Goal: Transaction & Acquisition: Purchase product/service

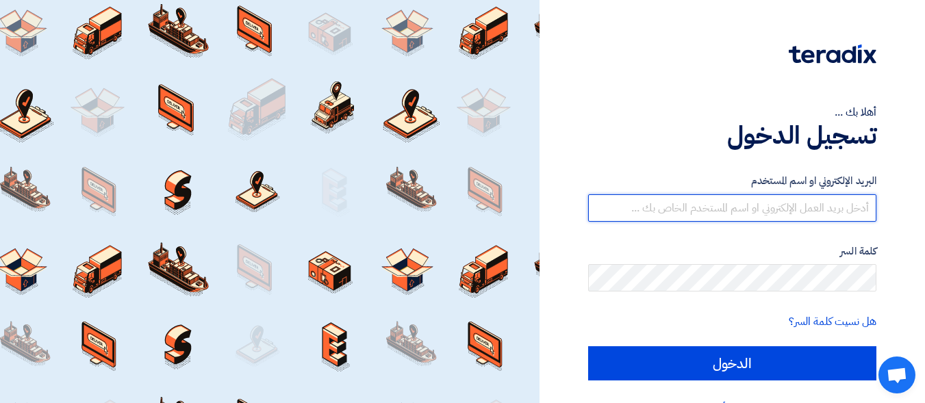
click at [854, 214] on input "text" at bounding box center [732, 207] width 288 height 27
click at [846, 208] on input "text" at bounding box center [732, 207] width 288 height 27
paste input "[EMAIL_ADDRESS][DOMAIN_NAME]"
type input "[EMAIL_ADDRESS][DOMAIN_NAME]"
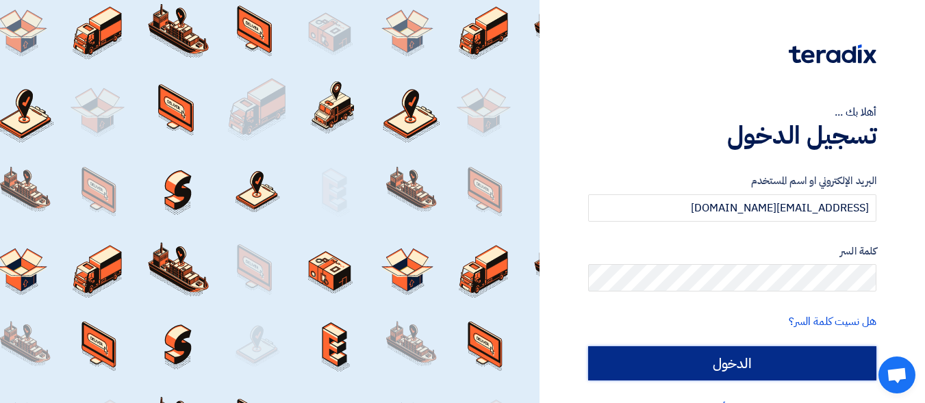
click at [773, 360] on input "الدخول" at bounding box center [732, 363] width 288 height 34
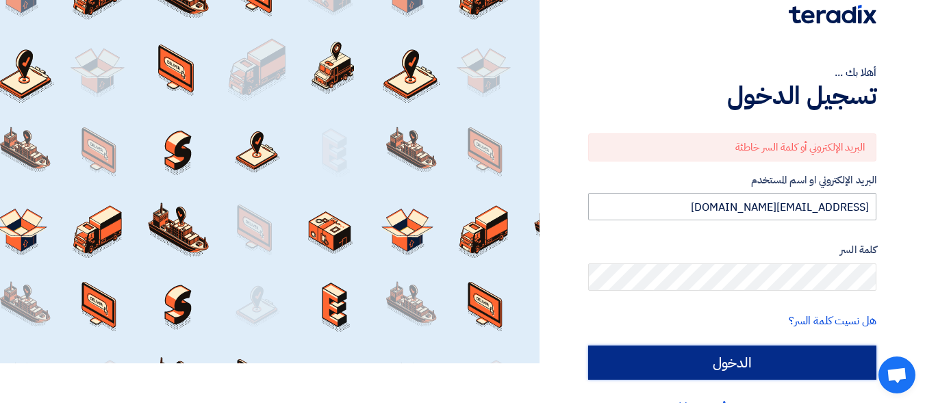
scroll to position [74, 0]
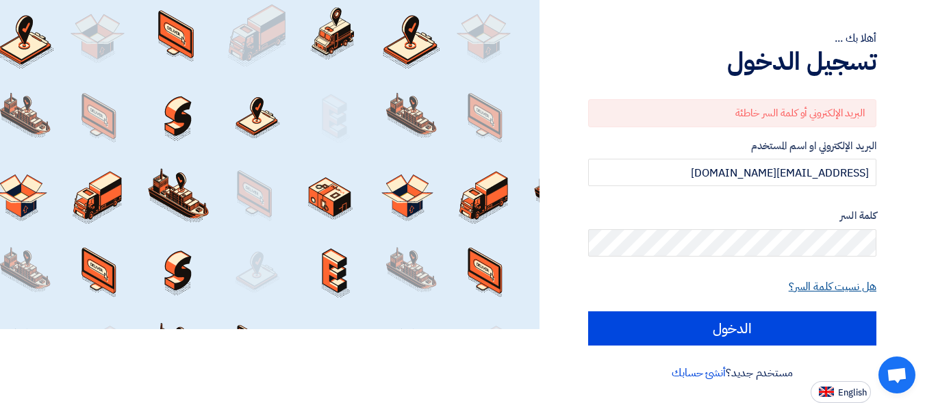
click at [833, 281] on link "هل نسيت كلمة السر؟" at bounding box center [833, 287] width 88 height 16
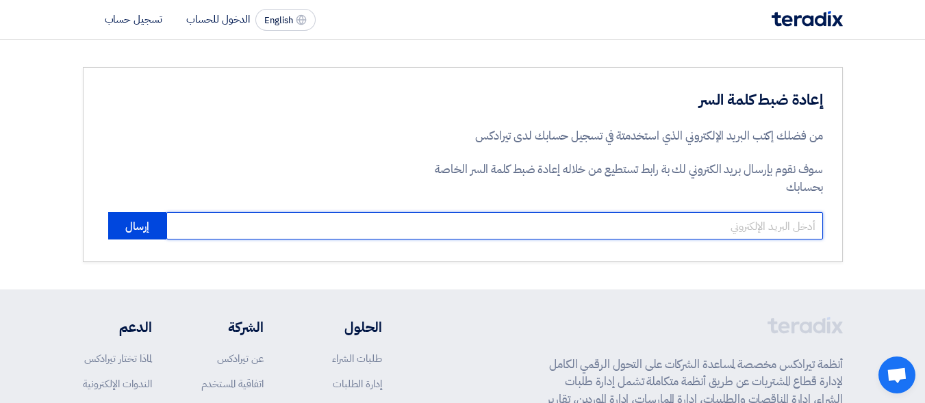
click at [776, 230] on input "email" at bounding box center [494, 225] width 657 height 27
click at [776, 225] on input "email" at bounding box center [494, 225] width 657 height 27
type input "[EMAIL_ADDRESS][DOMAIN_NAME]"
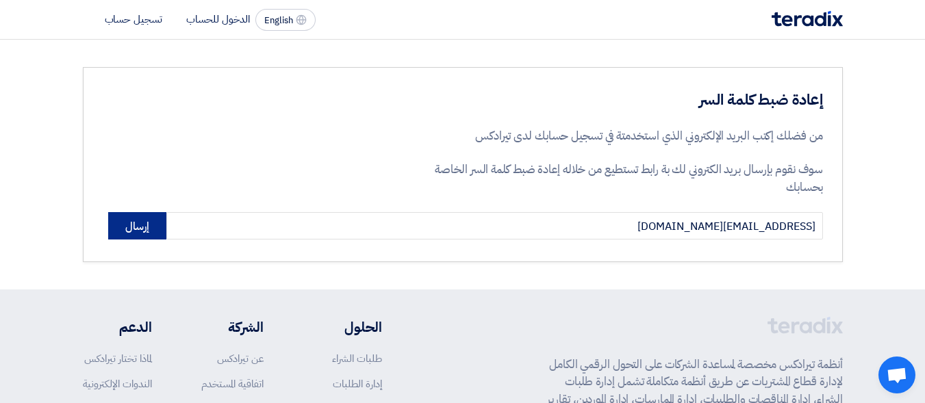
click at [142, 230] on button "إرسال" at bounding box center [137, 225] width 58 height 27
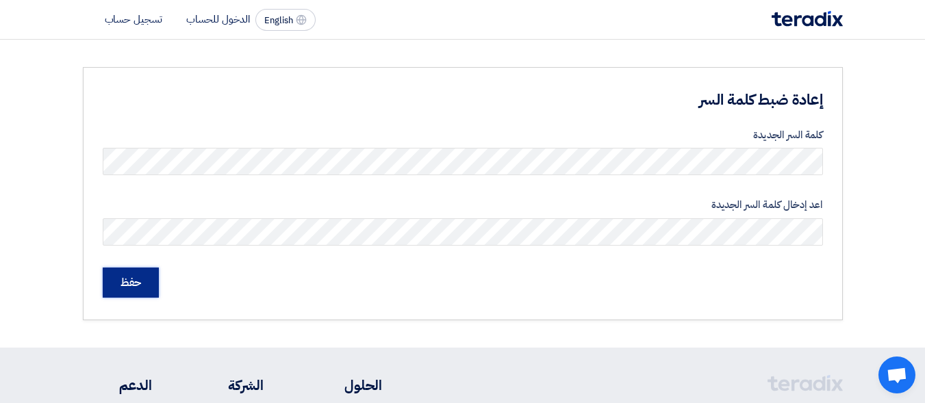
click at [138, 285] on input "حفظ" at bounding box center [131, 283] width 56 height 30
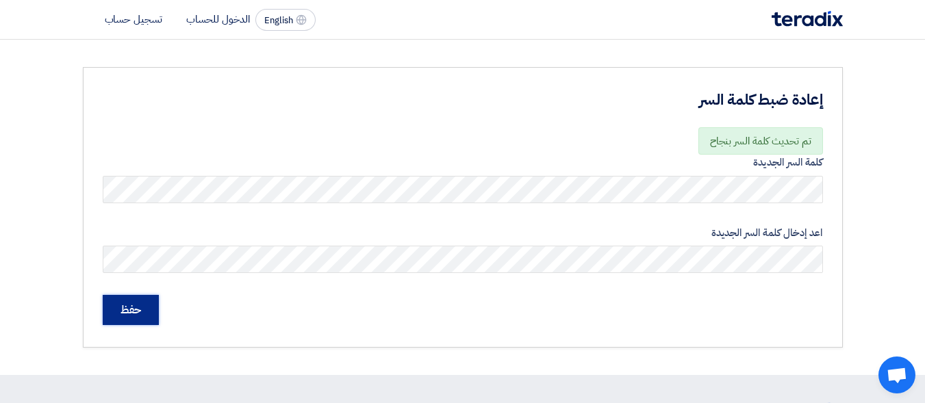
click at [138, 309] on input "حفظ" at bounding box center [131, 310] width 56 height 30
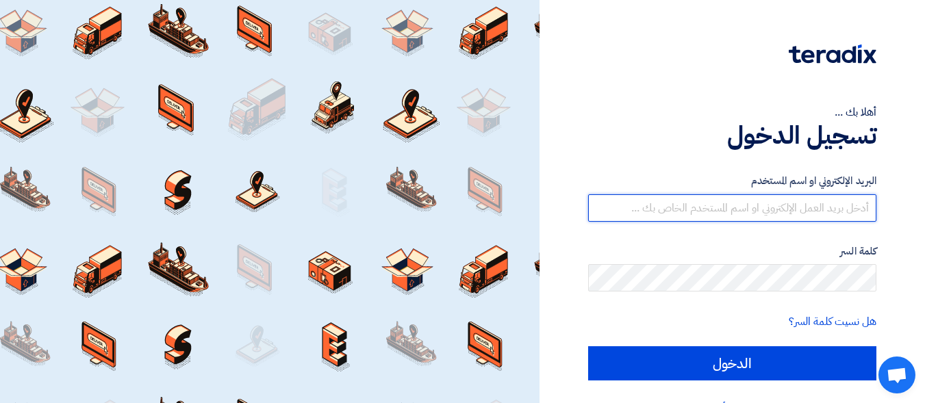
type input "[EMAIL_ADDRESS][DOMAIN_NAME]"
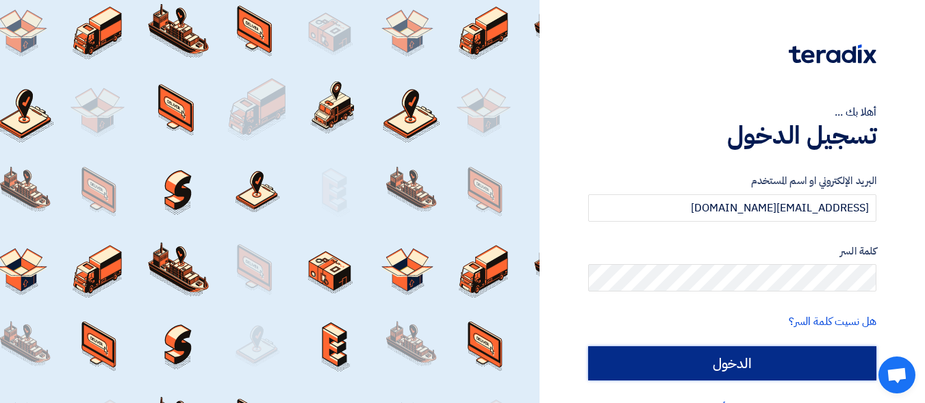
click at [774, 364] on input "الدخول" at bounding box center [732, 363] width 288 height 34
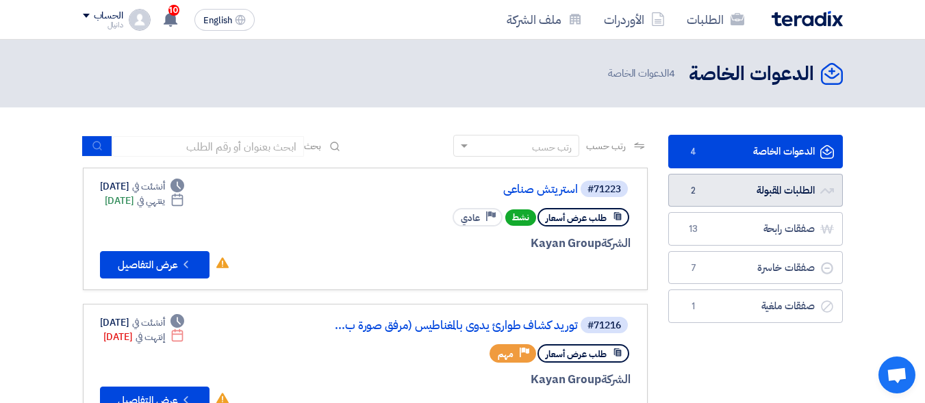
click at [763, 191] on link "الطلبات المقبولة الطلبات المقبولة 2" at bounding box center [755, 191] width 175 height 34
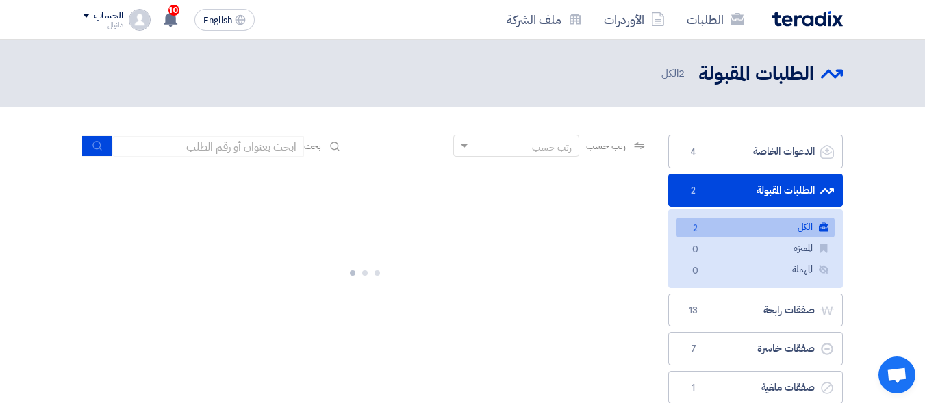
click at [781, 192] on link "الطلبات المقبولة الطلبات المقبولة 2" at bounding box center [755, 191] width 175 height 34
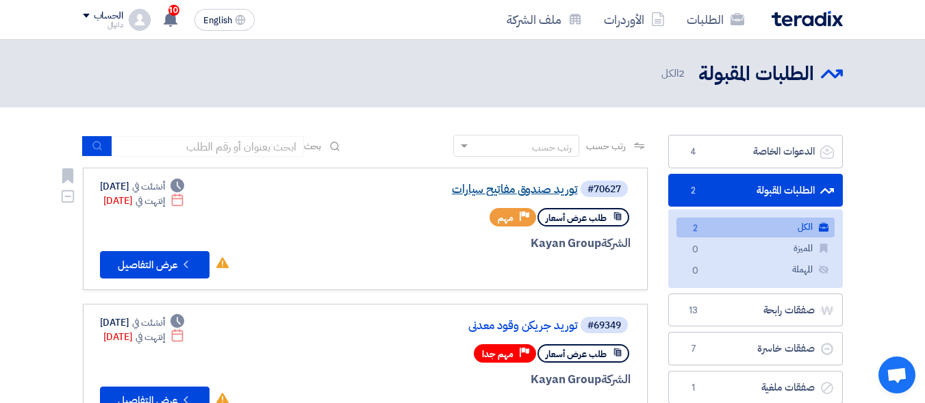
click at [486, 186] on link "توريد صندوق مفاتيح سيارات" at bounding box center [441, 189] width 274 height 12
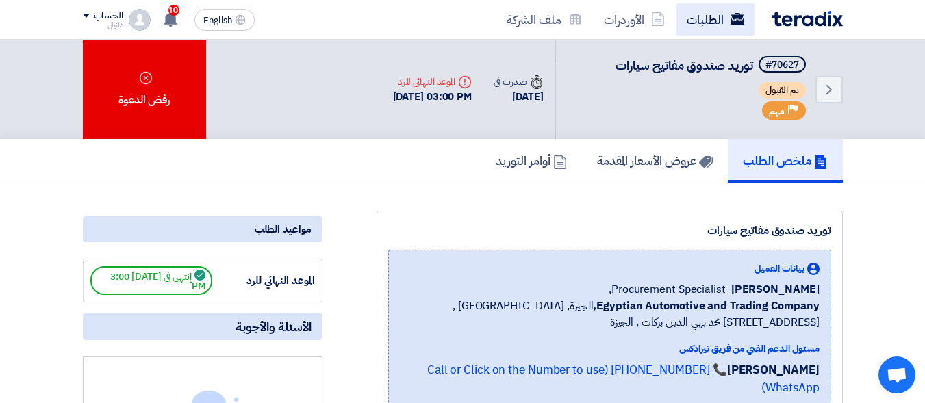
click at [716, 23] on link "الطلبات" at bounding box center [715, 19] width 79 height 32
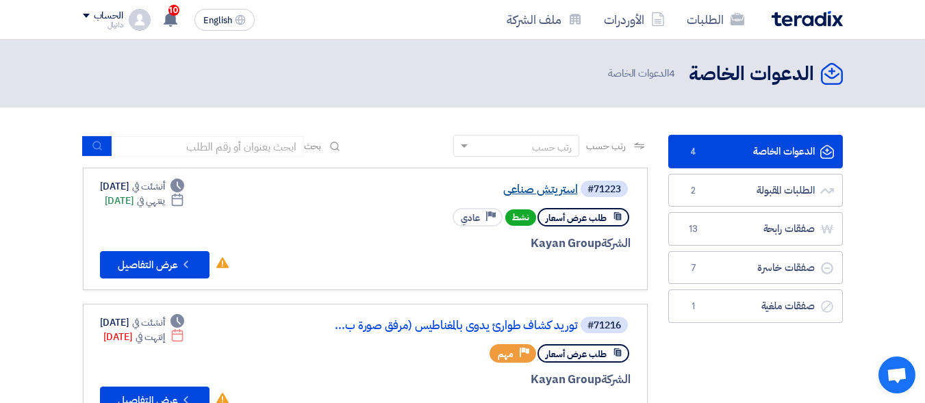
click at [537, 191] on link "استريتش صناعى" at bounding box center [441, 189] width 274 height 12
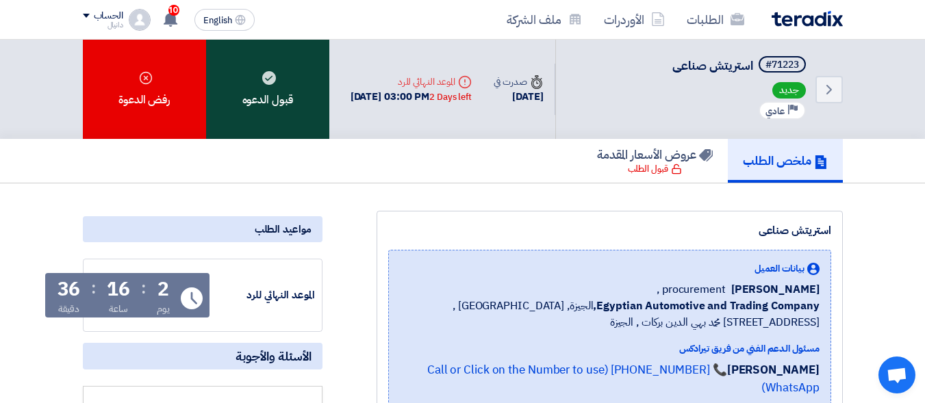
click at [281, 94] on div "قبول الدعوه" at bounding box center [267, 89] width 123 height 99
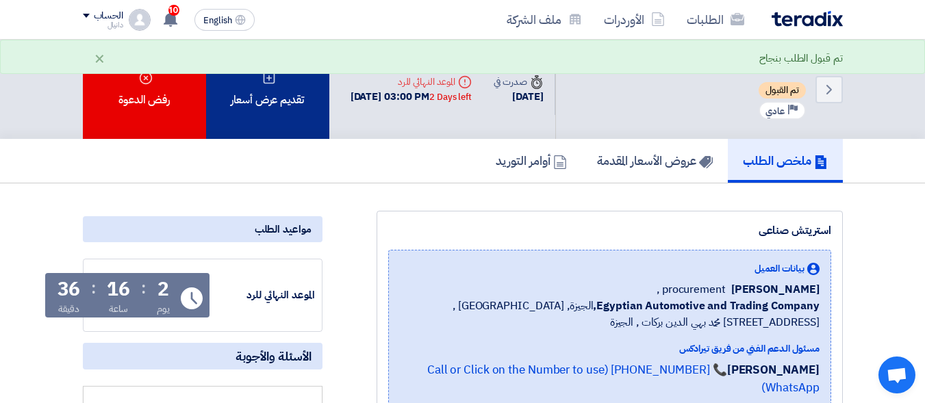
click at [288, 107] on div "تقديم عرض أسعار" at bounding box center [267, 89] width 123 height 99
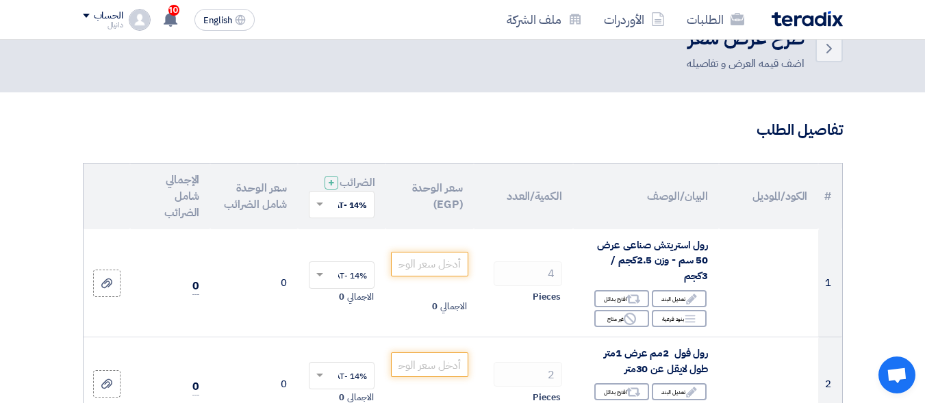
scroll to position [68, 0]
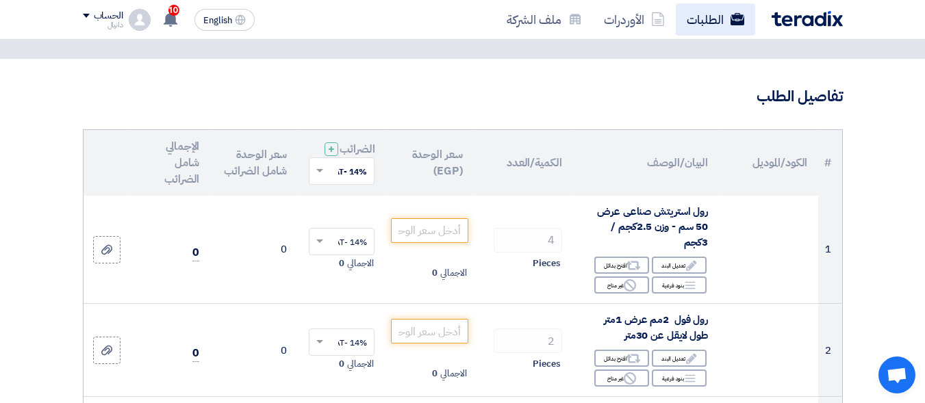
click at [705, 23] on link "الطلبات" at bounding box center [715, 19] width 79 height 32
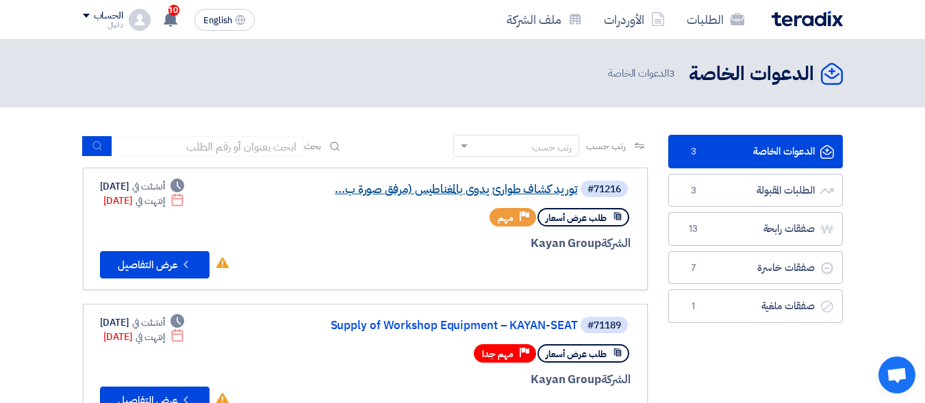
click at [458, 190] on link "توريد كشاف طوارئ يدوى بالمغناطيس (مرفق صورة ب..." at bounding box center [441, 189] width 274 height 12
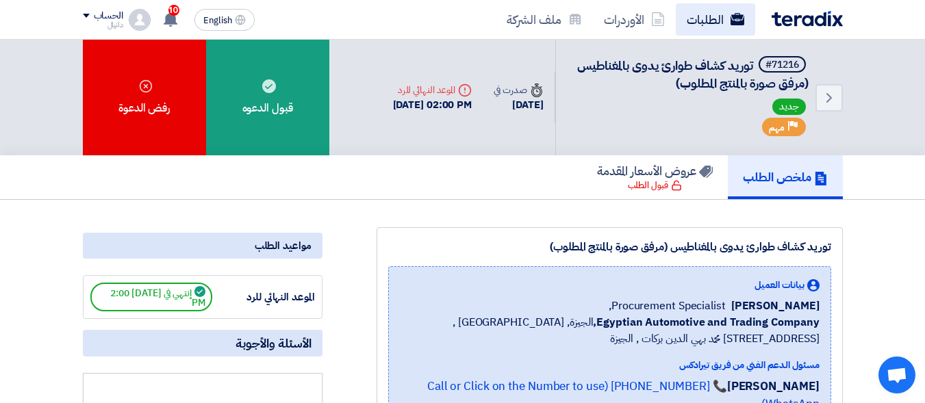
click at [719, 23] on link "الطلبات" at bounding box center [715, 19] width 79 height 32
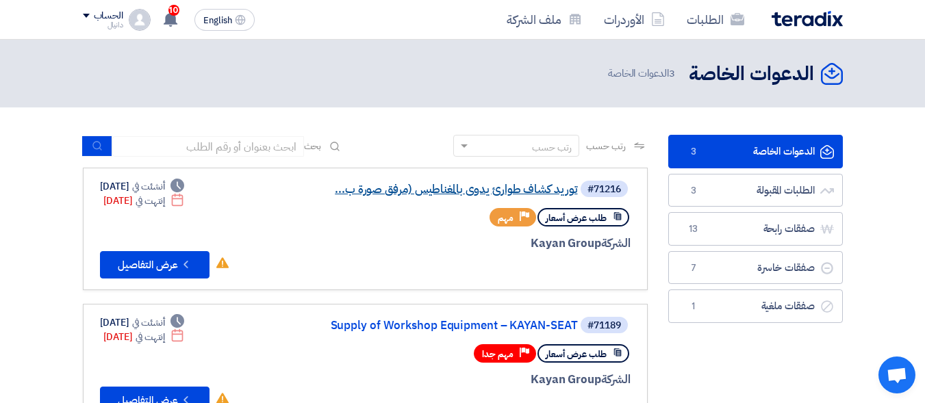
click at [500, 191] on link "توريد كشاف طوارئ يدوى بالمغناطيس (مرفق صورة ب..." at bounding box center [441, 189] width 274 height 12
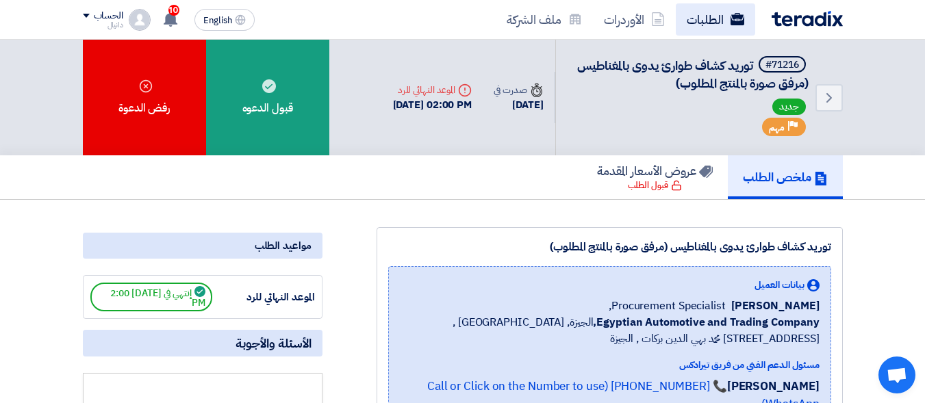
click at [705, 21] on link "الطلبات" at bounding box center [715, 19] width 79 height 32
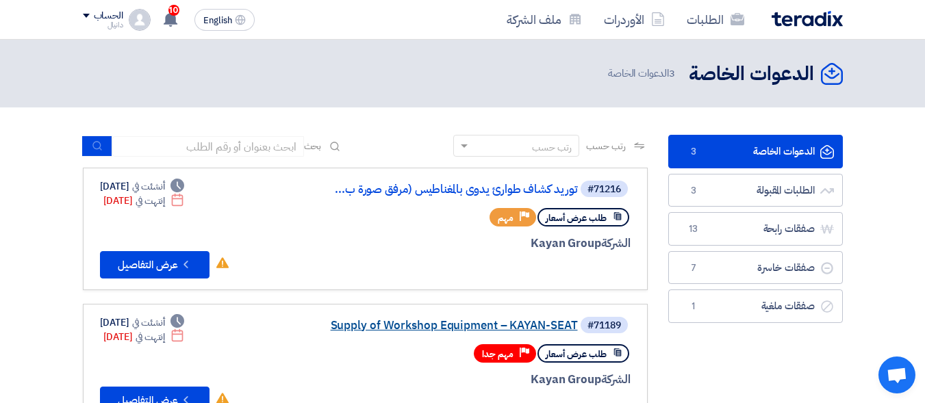
click at [500, 323] on link "Supply of Workshop Equipment – KAYAN-SEAT" at bounding box center [441, 326] width 274 height 12
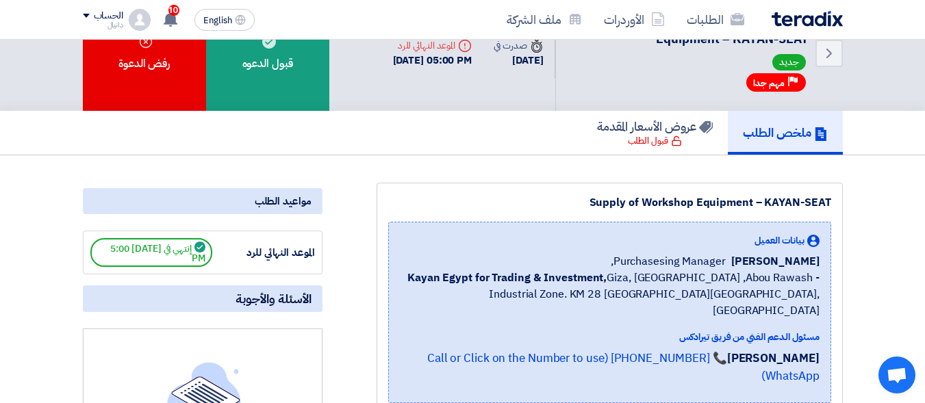
scroll to position [68, 0]
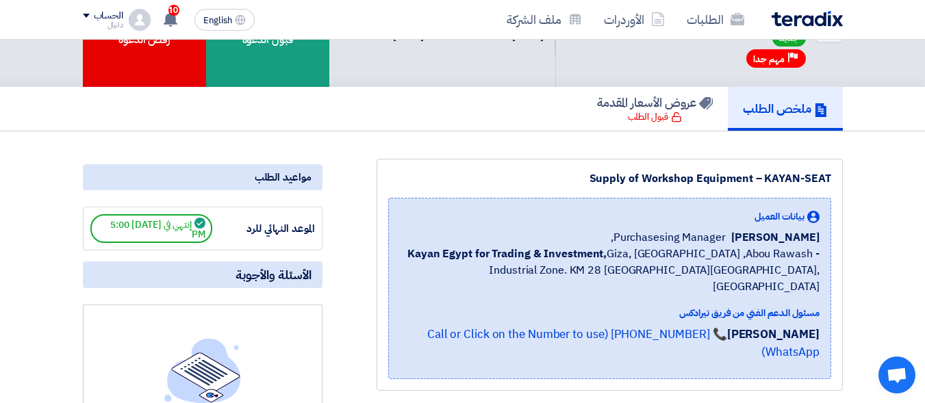
click at [715, 238] on span "Purchasesing Manager," at bounding box center [668, 237] width 115 height 16
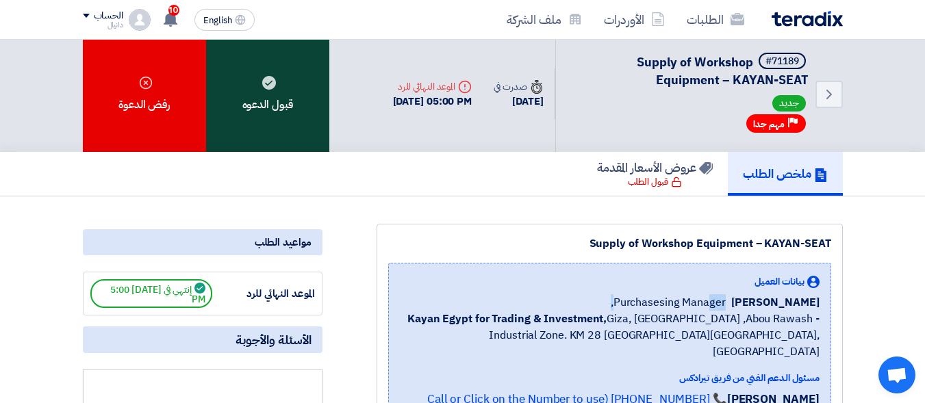
scroll to position [0, 0]
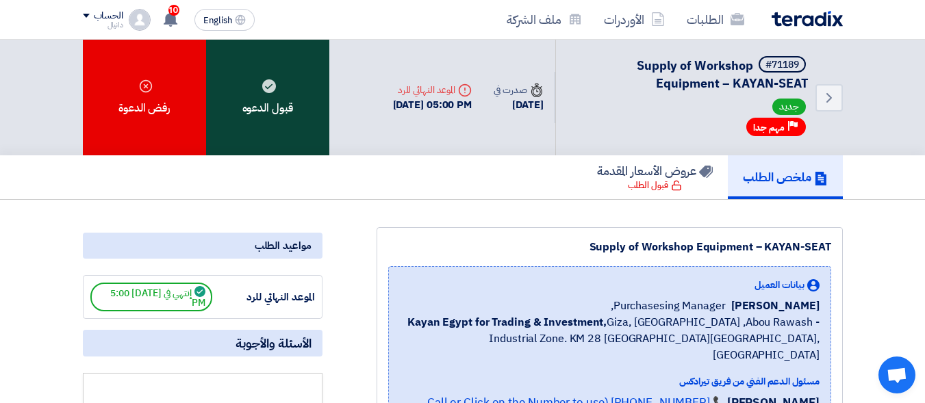
click at [284, 117] on div "قبول الدعوه" at bounding box center [267, 98] width 123 height 116
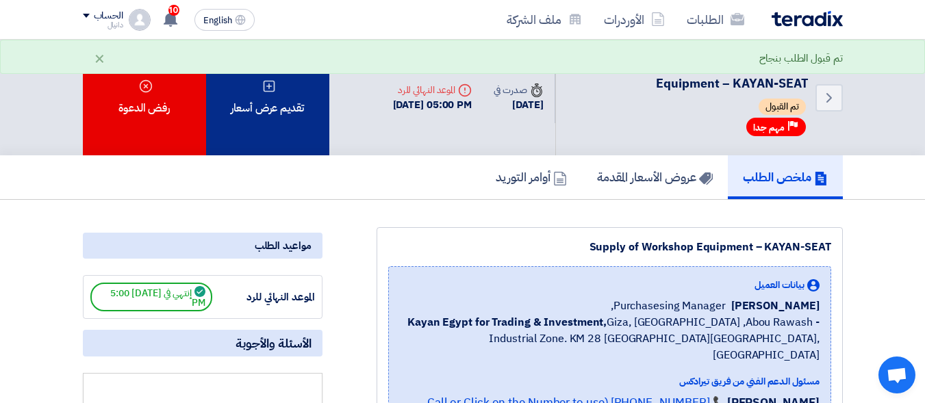
click at [284, 103] on div "تقديم عرض أسعار" at bounding box center [267, 98] width 123 height 116
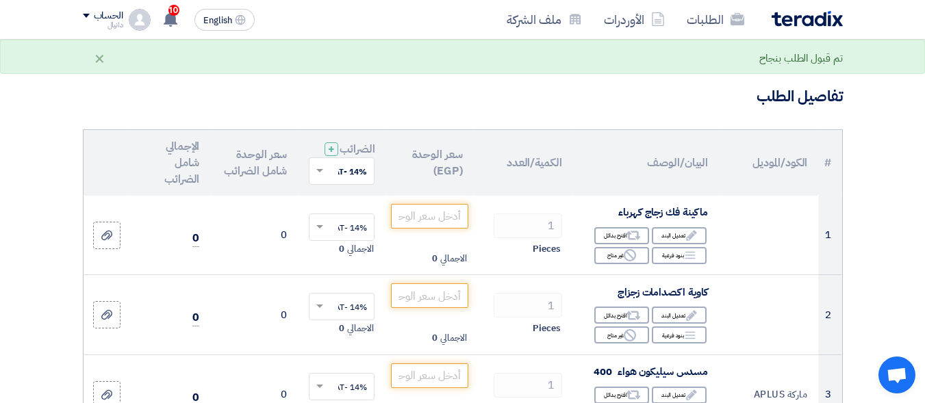
scroll to position [137, 0]
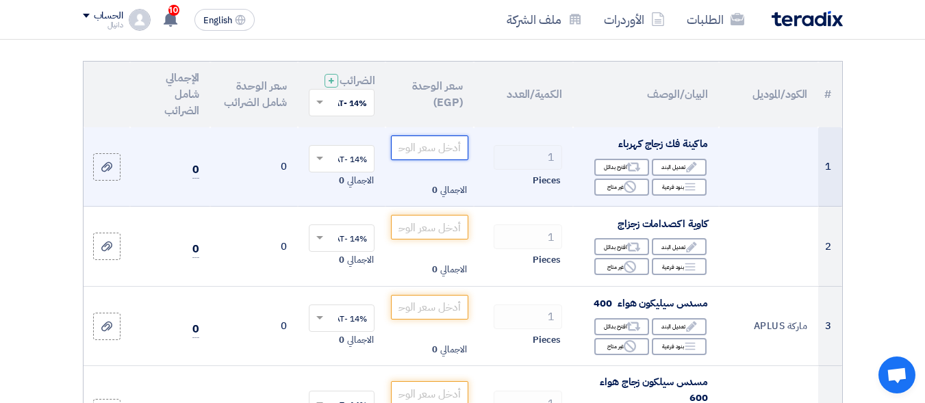
click at [456, 157] on input "number" at bounding box center [429, 148] width 77 height 25
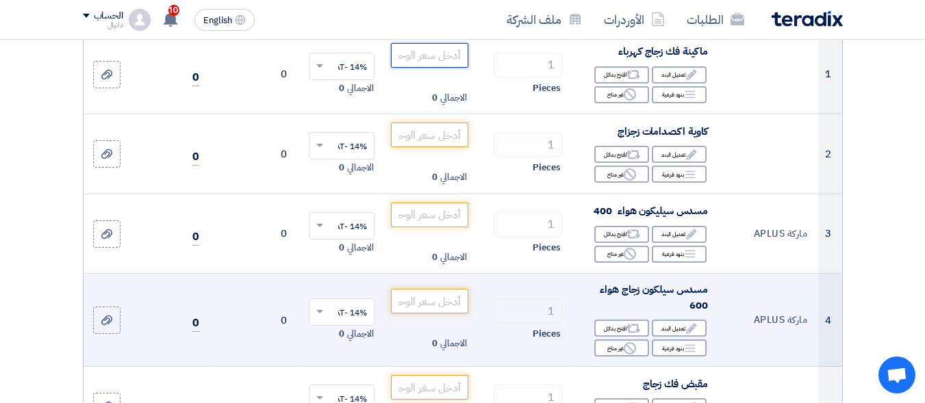
scroll to position [205, 0]
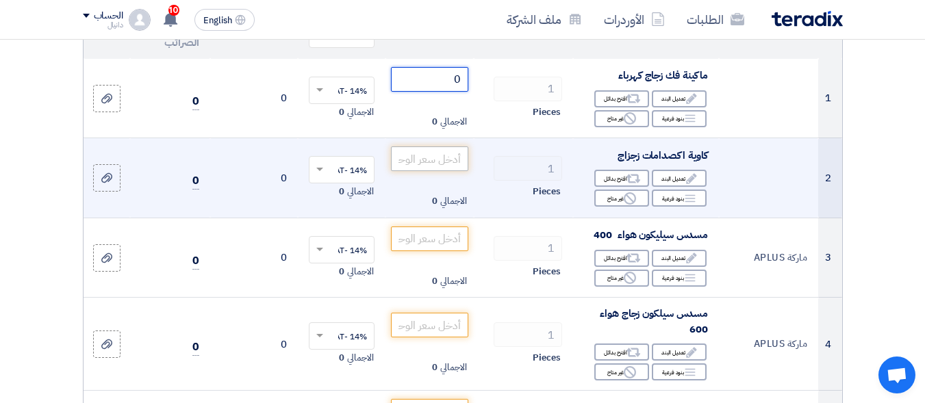
type input "0"
click at [458, 171] on input "number" at bounding box center [429, 158] width 77 height 25
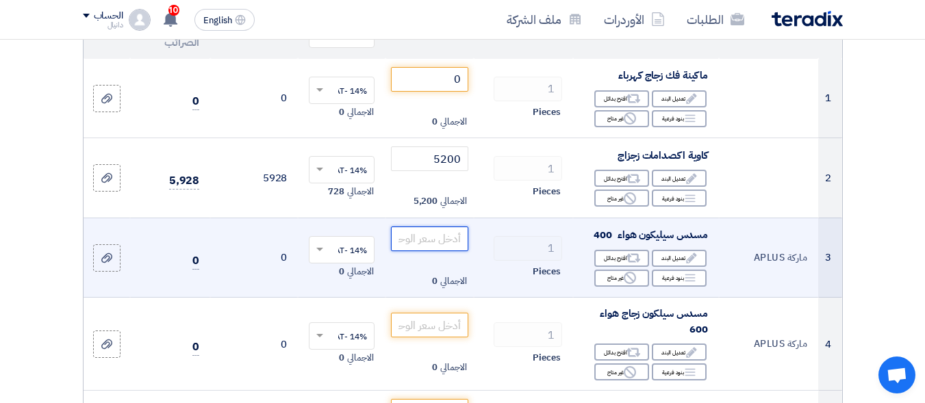
click at [453, 251] on input "number" at bounding box center [429, 239] width 77 height 25
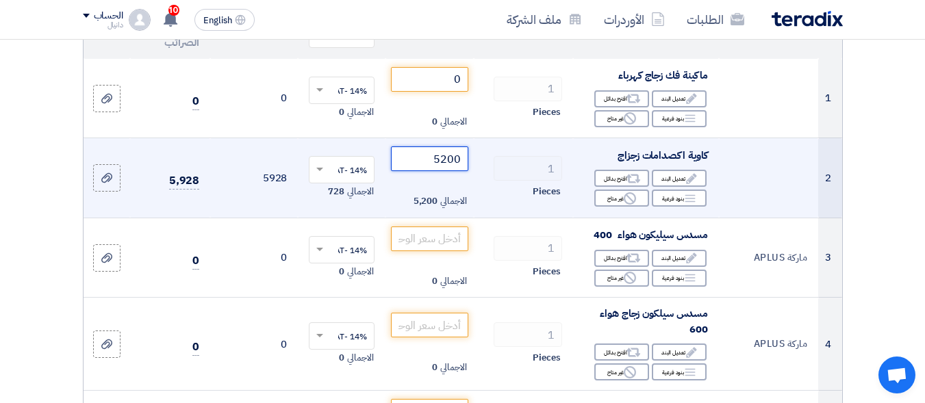
click at [456, 168] on input "5200" at bounding box center [429, 158] width 77 height 25
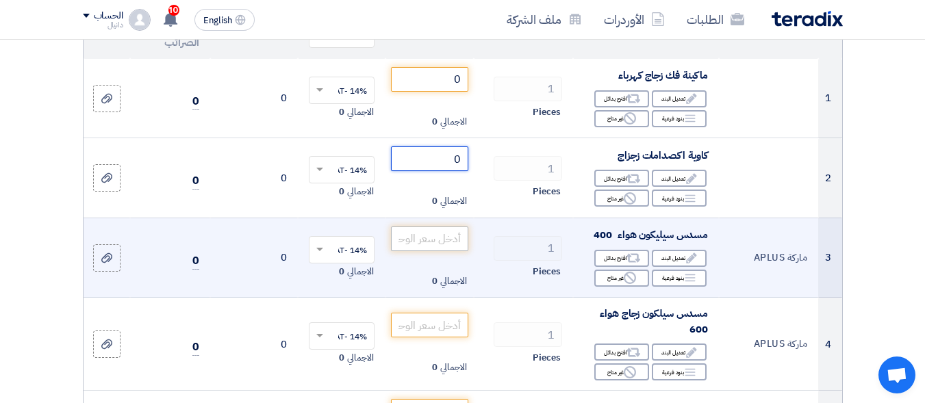
type input "0"
click at [454, 251] on input "number" at bounding box center [429, 239] width 77 height 25
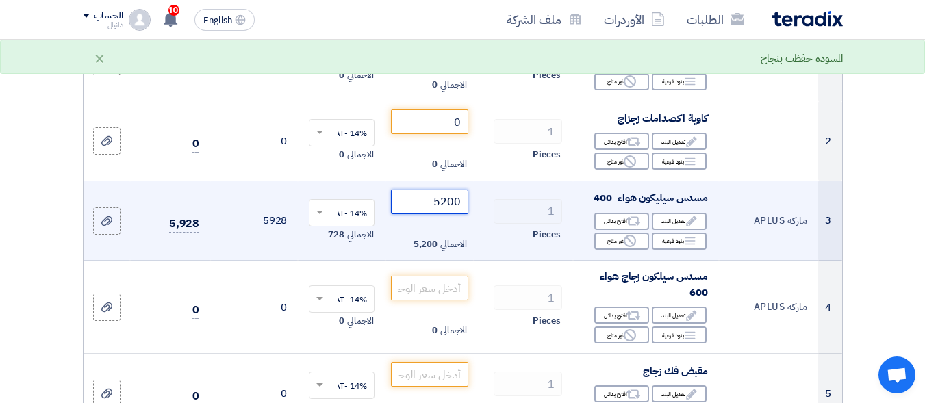
scroll to position [274, 0]
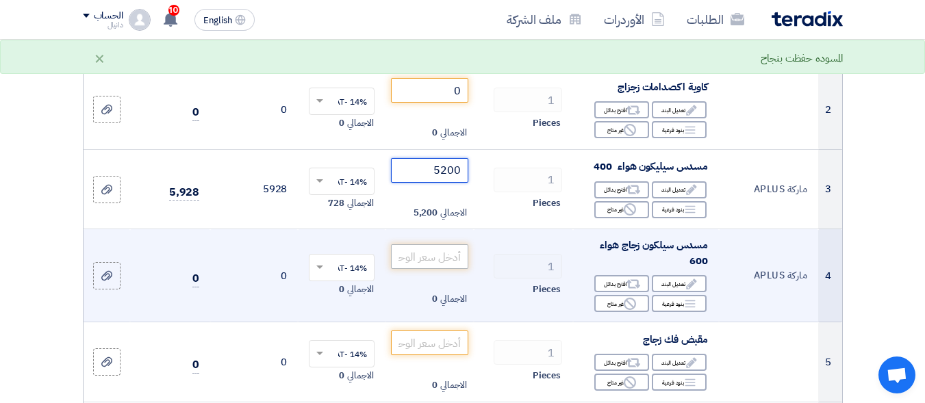
type input "5200"
click at [456, 269] on input "number" at bounding box center [429, 256] width 77 height 25
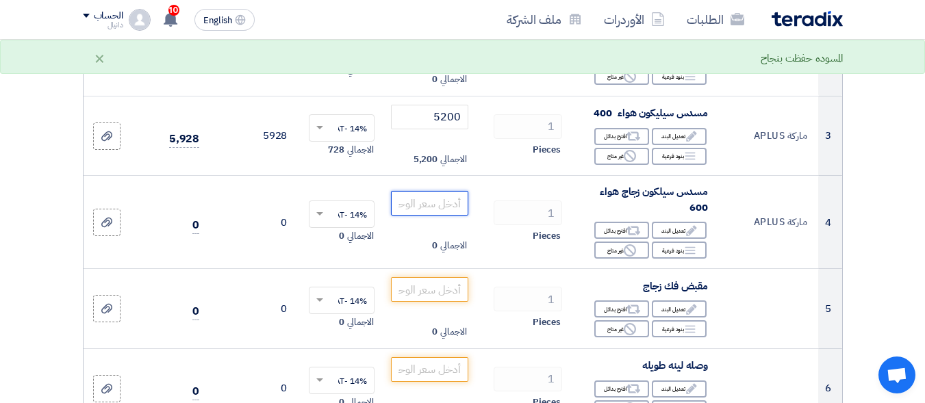
scroll to position [411, 0]
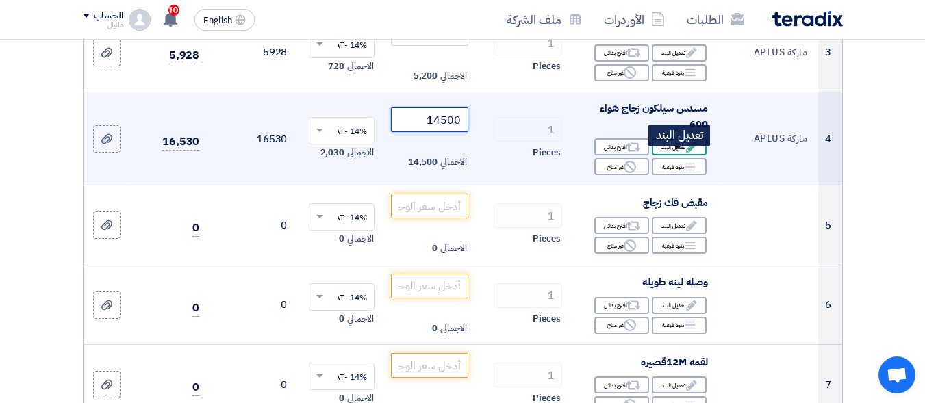
type input "14500"
click at [671, 155] on div "Edit تعديل البند" at bounding box center [679, 146] width 55 height 17
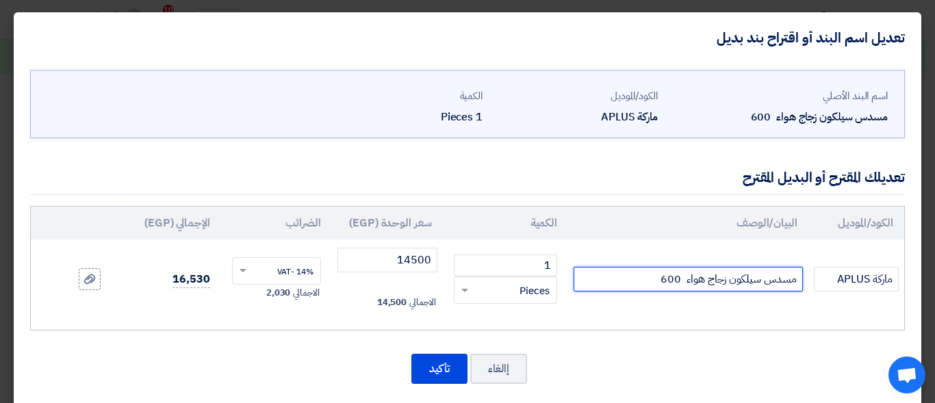
click at [644, 286] on input "مسدس سيلكون زجاج هواء 600" at bounding box center [688, 279] width 229 height 25
type input "مسدس سيلكون زجاج هواء 600 انجليزى"
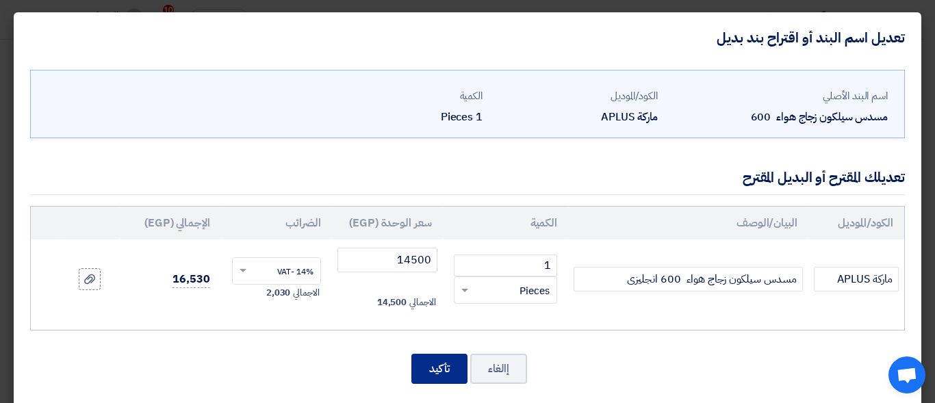
click at [447, 362] on button "تأكيد" at bounding box center [439, 369] width 56 height 30
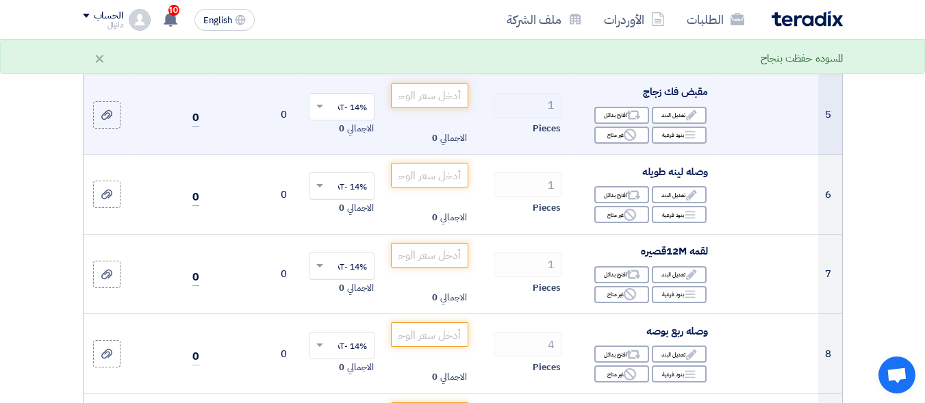
scroll to position [479, 0]
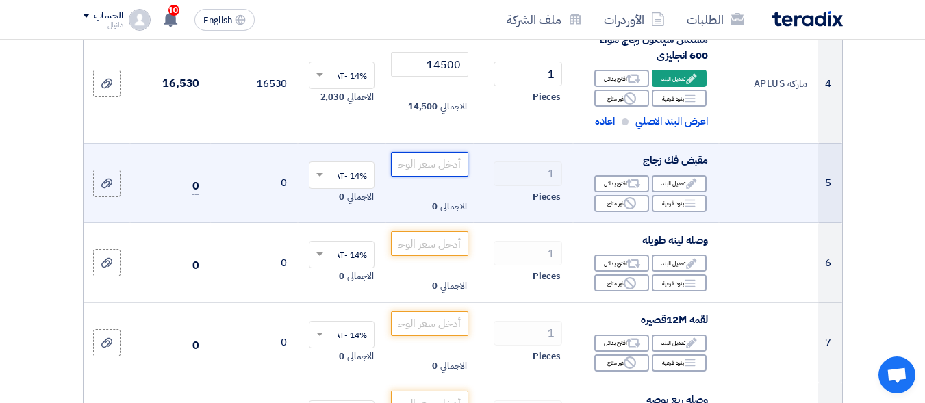
click at [457, 174] on input "number" at bounding box center [429, 164] width 77 height 25
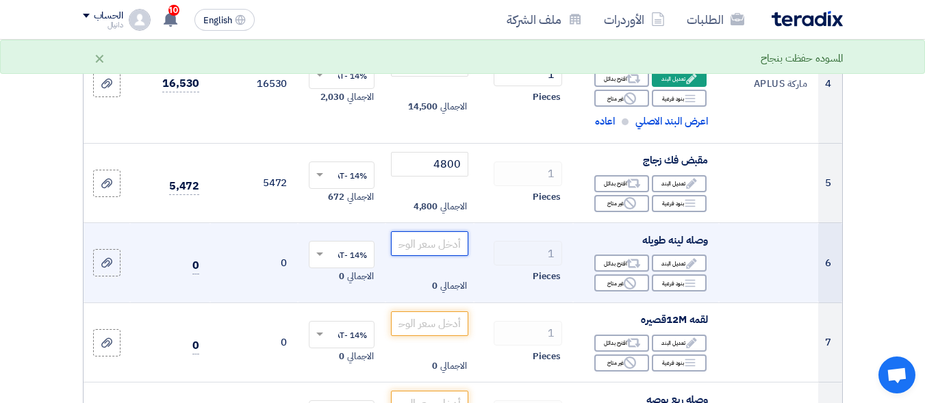
click at [446, 256] on input "number" at bounding box center [429, 243] width 77 height 25
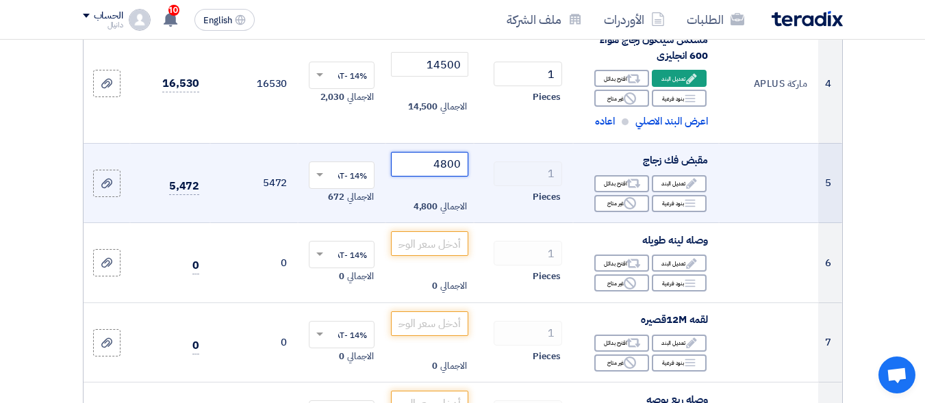
click at [444, 177] on input "4800" at bounding box center [429, 164] width 77 height 25
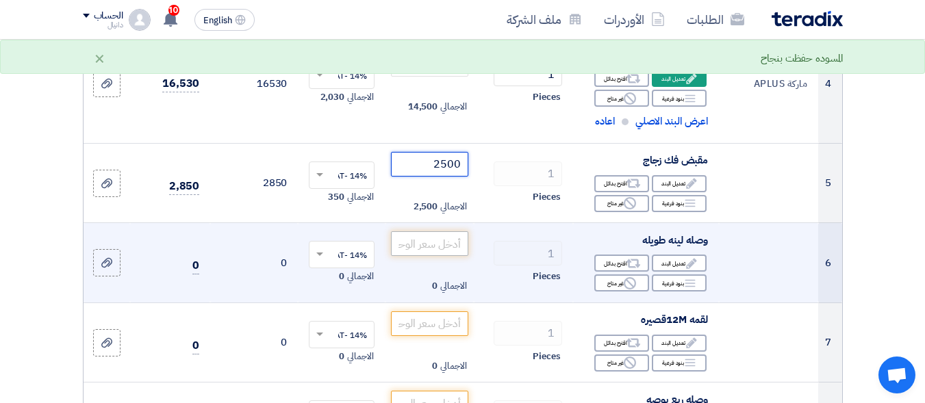
type input "2500"
click at [443, 247] on input "number" at bounding box center [429, 243] width 77 height 25
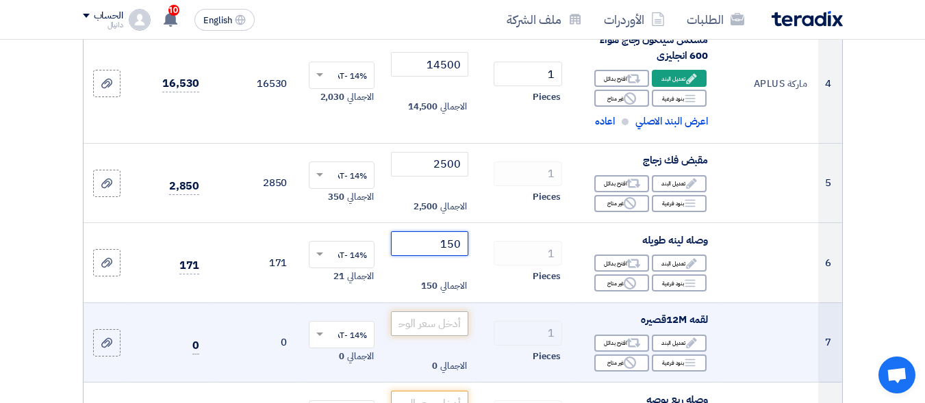
type input "150"
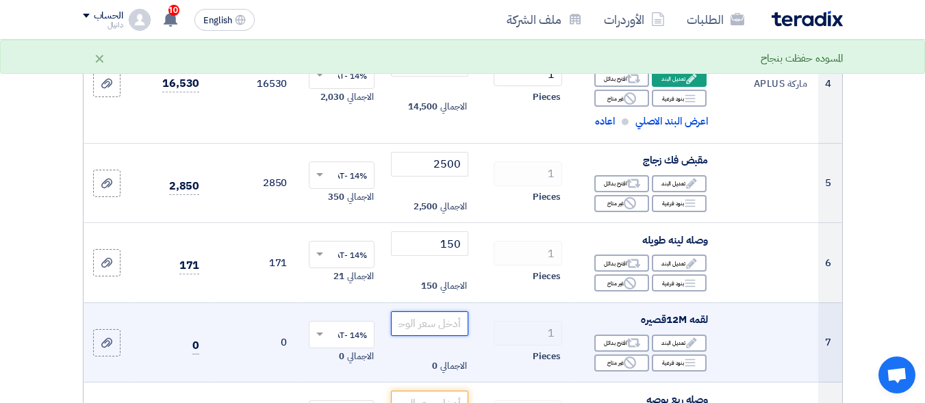
click at [443, 335] on input "number" at bounding box center [429, 323] width 77 height 25
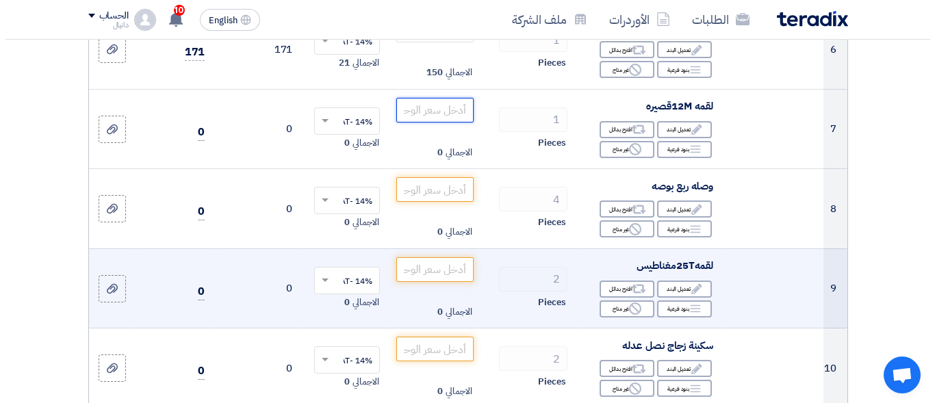
scroll to position [616, 0]
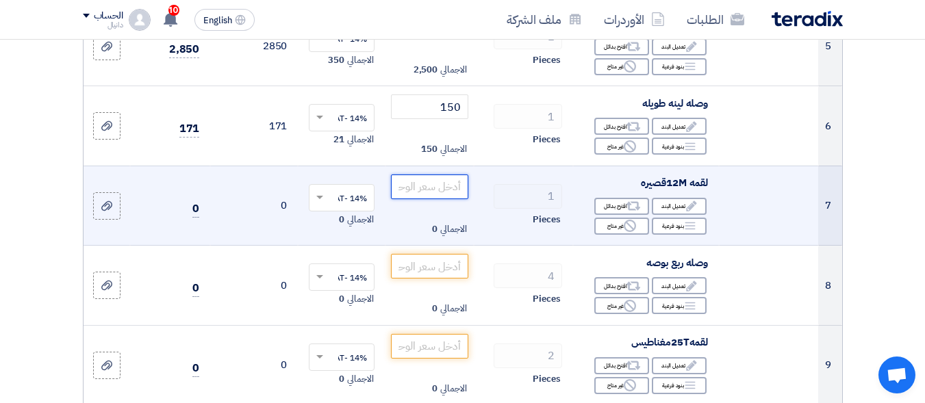
click at [449, 198] on input "number" at bounding box center [429, 187] width 77 height 25
click at [678, 212] on div "Edit تعديل البند" at bounding box center [679, 206] width 55 height 17
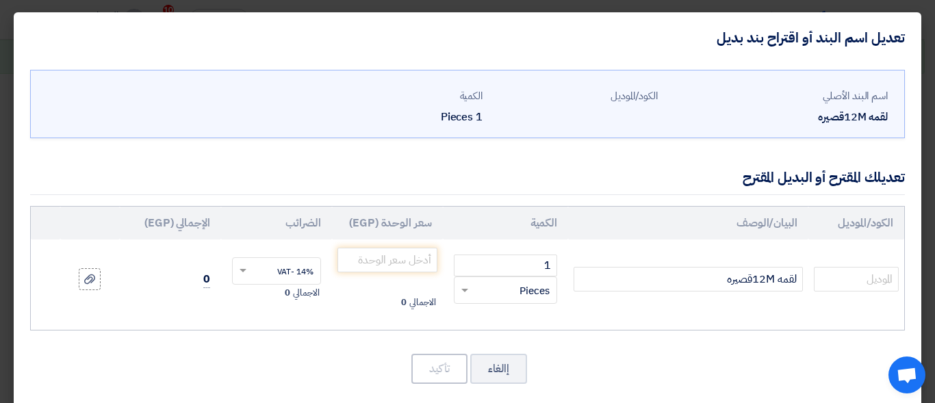
scroll to position [16, 0]
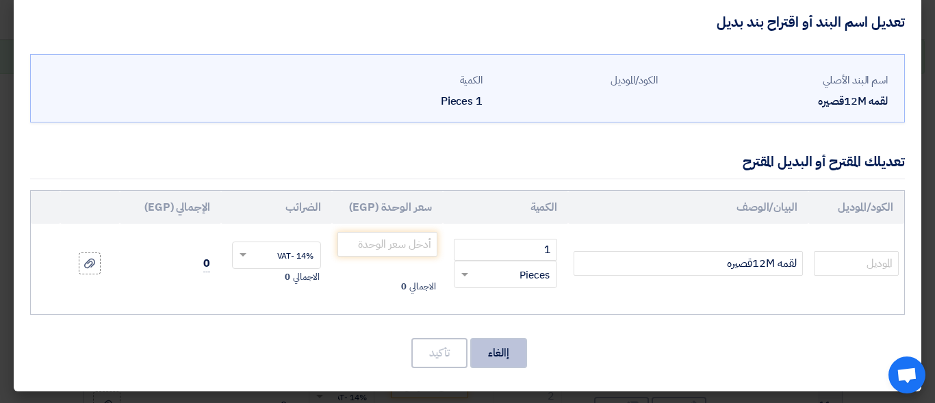
click at [509, 358] on button "إالغاء" at bounding box center [498, 353] width 57 height 30
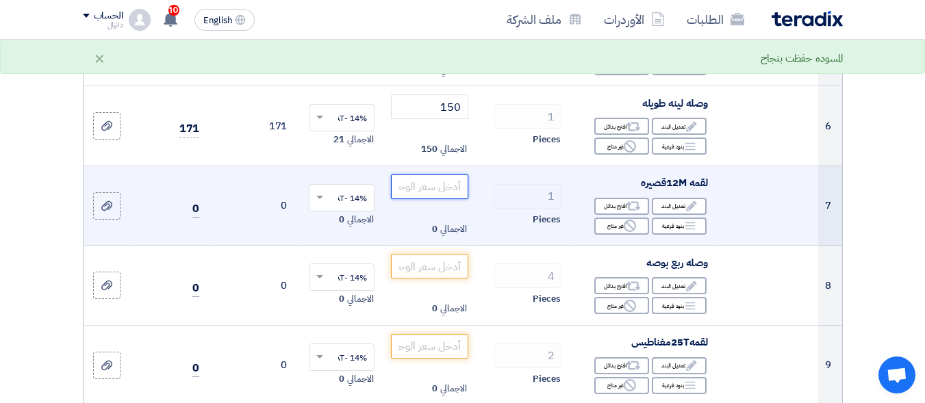
click at [457, 198] on input "number" at bounding box center [429, 187] width 77 height 25
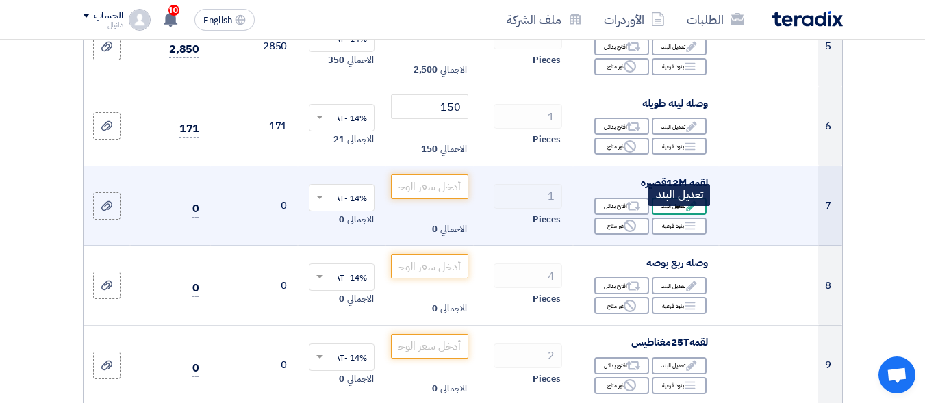
click at [674, 215] on div "Edit تعديل البند" at bounding box center [679, 206] width 55 height 17
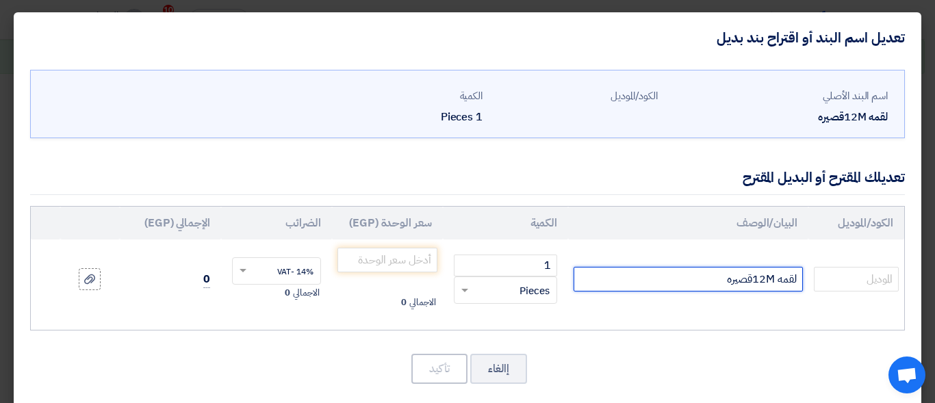
drag, startPoint x: 763, startPoint y: 280, endPoint x: 750, endPoint y: 277, distance: 14.0
click at [750, 277] on input "لقمه 12Mقصيره" at bounding box center [688, 279] width 229 height 25
click at [758, 282] on input "لقمه 12Mقصيره" at bounding box center [688, 279] width 229 height 25
click at [765, 277] on input "لقمه 12Mقصيره" at bounding box center [688, 279] width 229 height 25
click at [756, 277] on input "لقمه 11Mقصيره" at bounding box center [688, 279] width 229 height 25
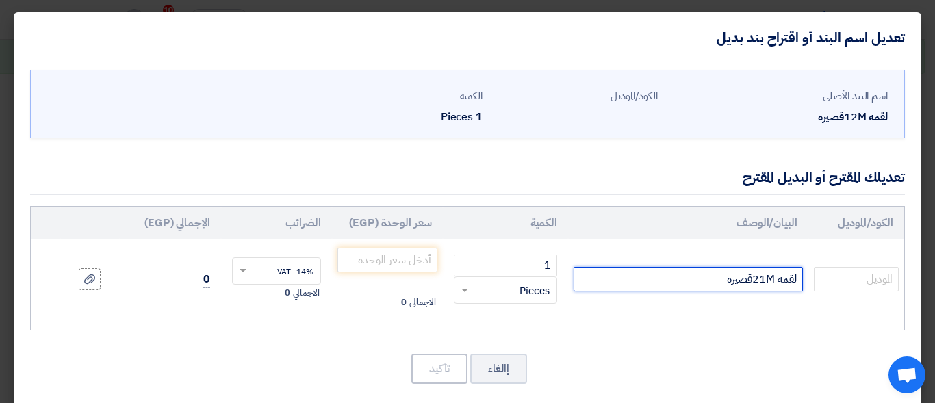
type input "لقمه 21Mقصيره"
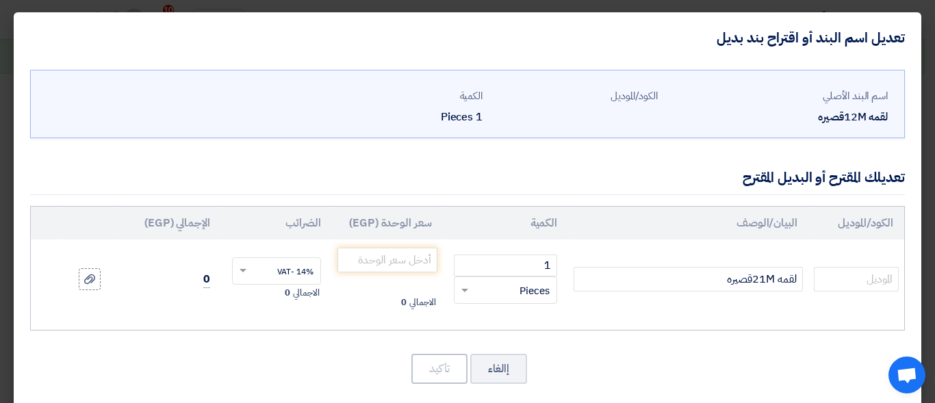
click at [700, 342] on div "اسم البند الأصلي لقمه 12Mقصيره الكود/الموديل الكمية 1 Pieces" at bounding box center [468, 235] width 908 height 344
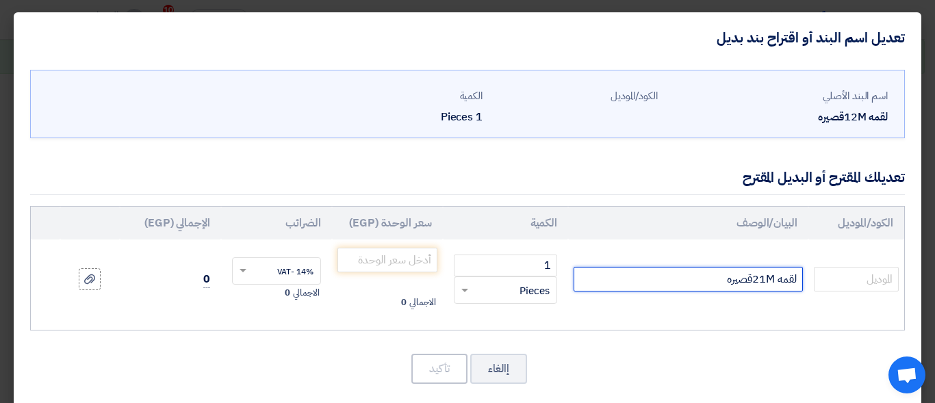
click at [592, 287] on input "لقمه 21Mقصيره" at bounding box center [688, 279] width 229 height 25
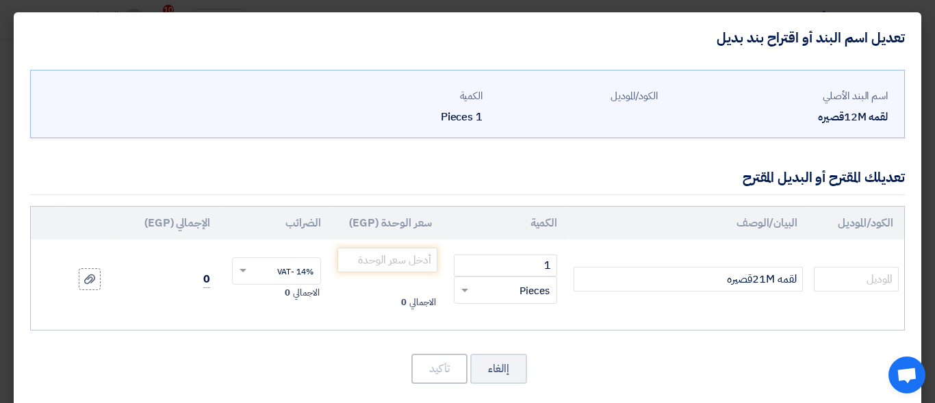
click at [691, 369] on div "إالغاء تأكيد" at bounding box center [467, 369] width 875 height 33
click at [521, 375] on button "إالغاء" at bounding box center [498, 369] width 57 height 30
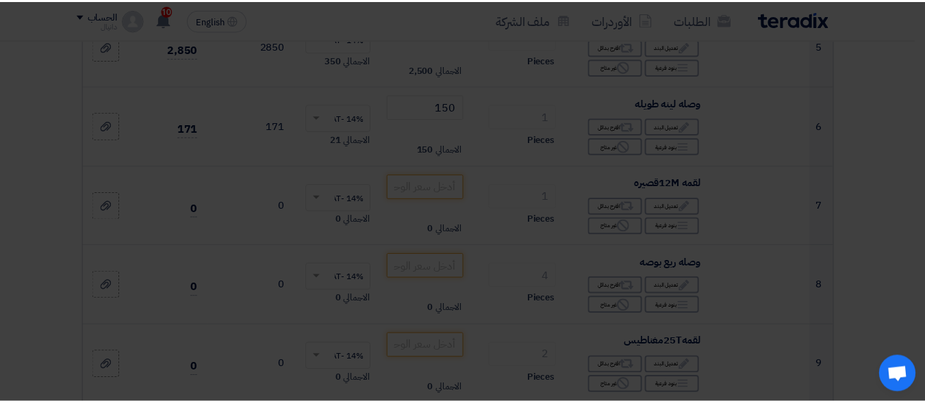
scroll to position [736, 0]
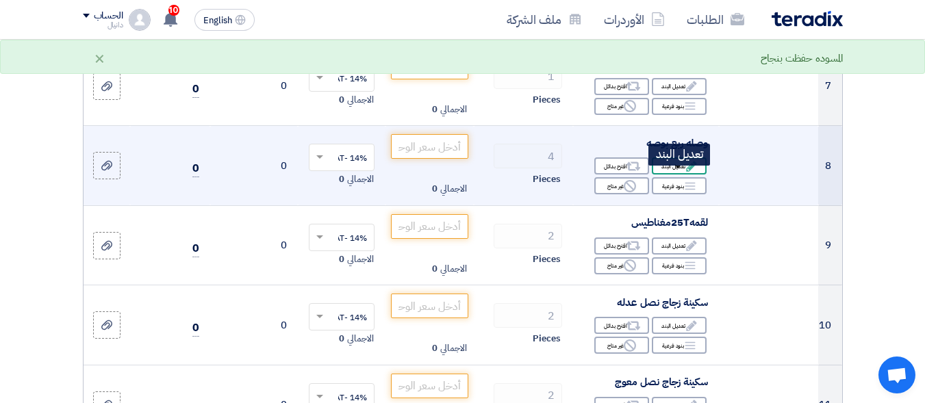
click at [693, 171] on use at bounding box center [691, 166] width 10 height 10
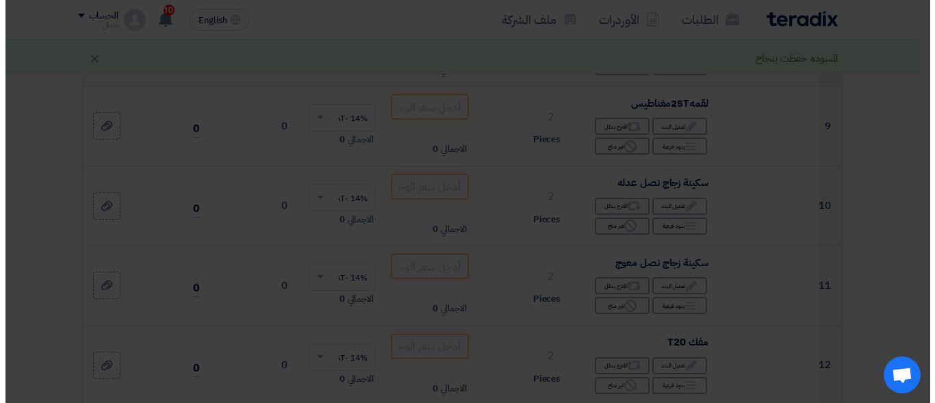
scroll to position [616, 0]
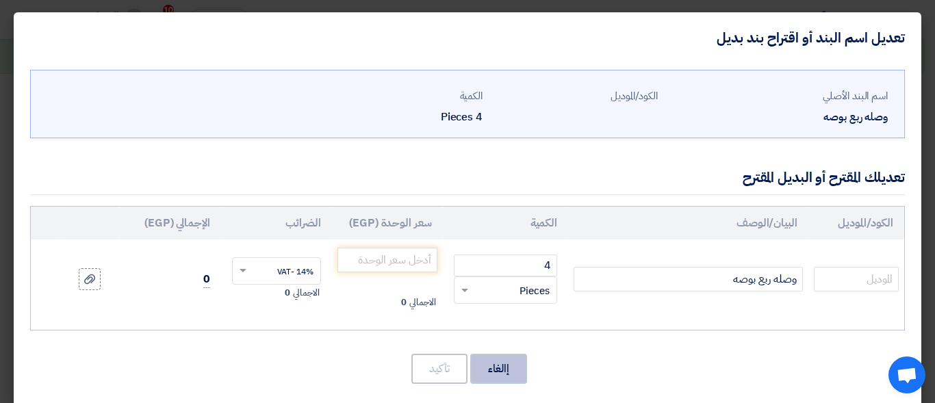
click at [496, 374] on button "إالغاء" at bounding box center [498, 369] width 57 height 30
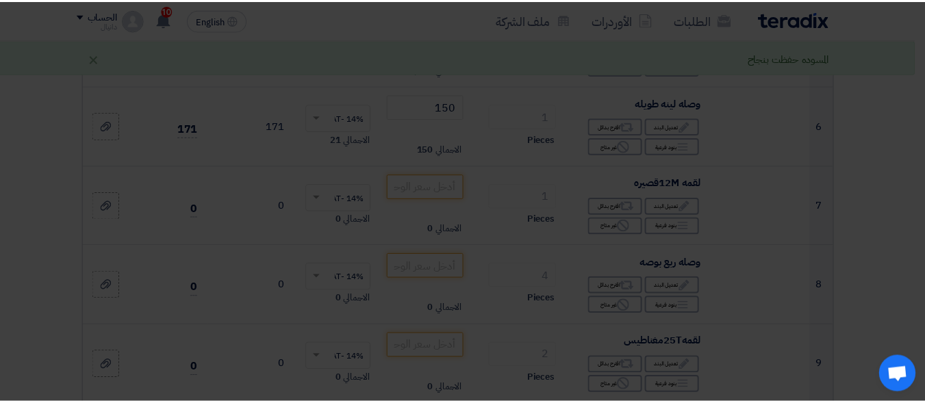
scroll to position [736, 0]
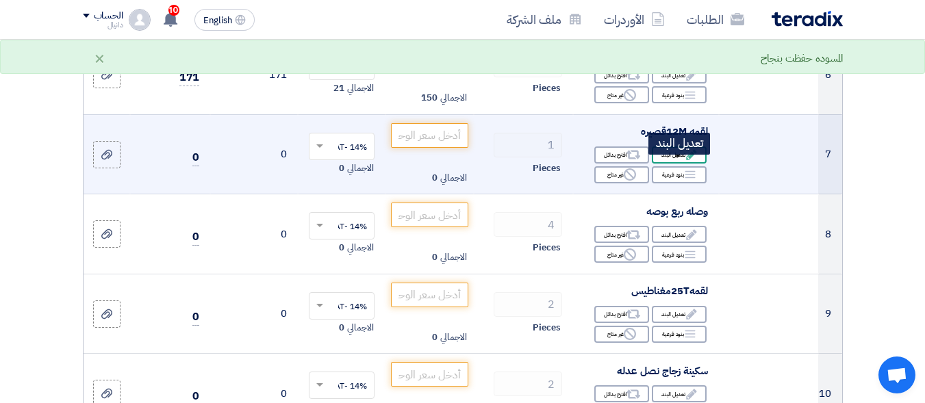
click at [689, 160] on use at bounding box center [691, 155] width 10 height 10
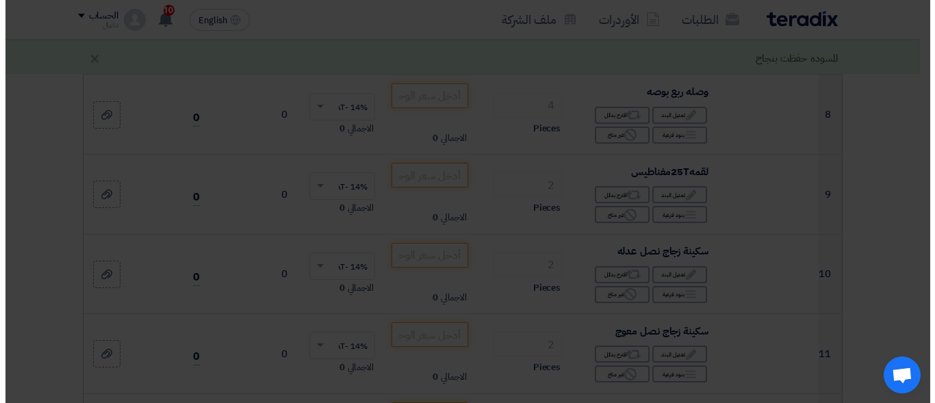
scroll to position [548, 0]
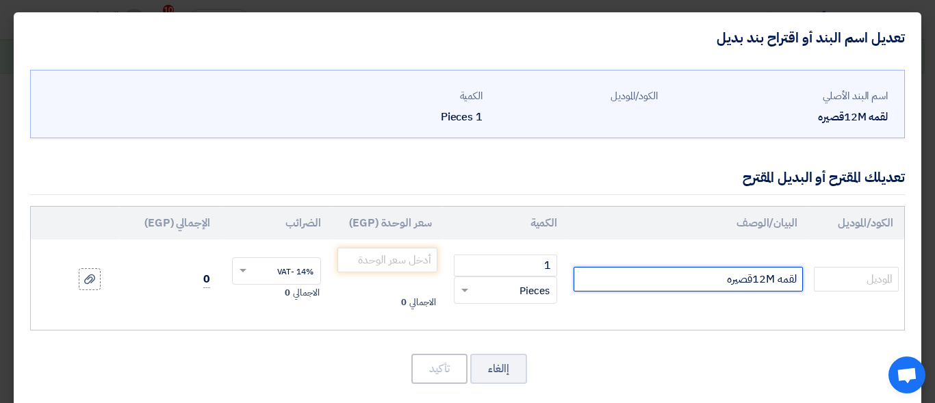
click at [766, 275] on input "لقمه 12Mقصيره" at bounding box center [688, 279] width 229 height 25
click at [749, 281] on input "لقمه 121Mقصيره" at bounding box center [688, 279] width 229 height 25
type input "لقمه 21Mقصيره"
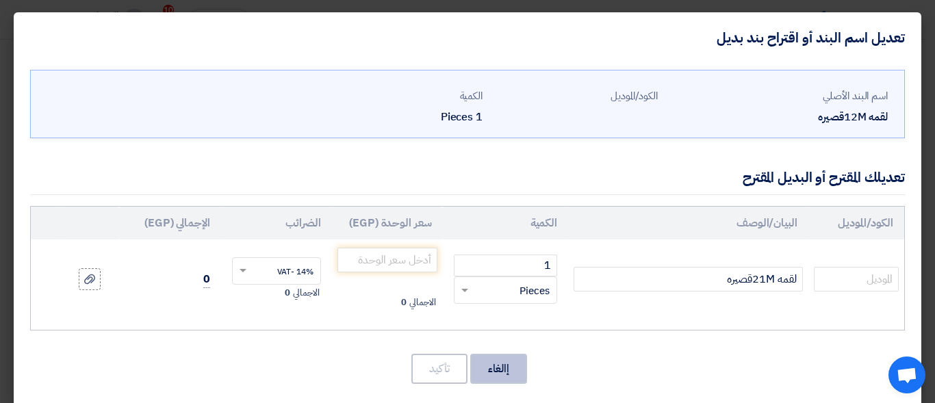
click at [516, 371] on button "إالغاء" at bounding box center [498, 369] width 57 height 30
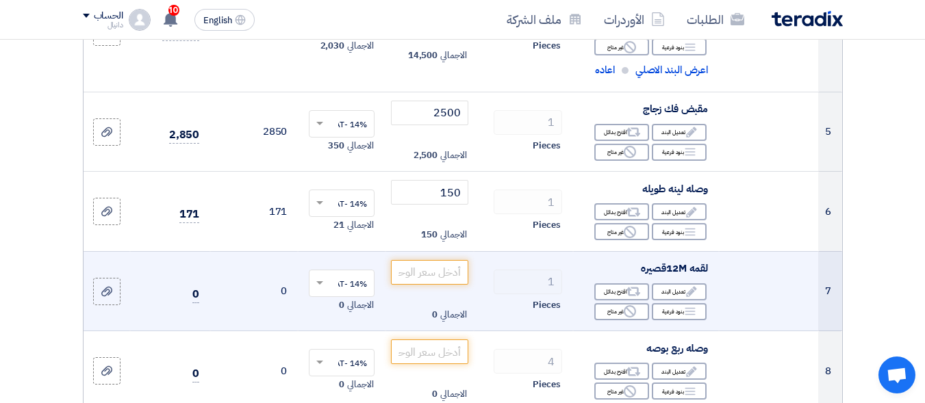
scroll to position [667, 0]
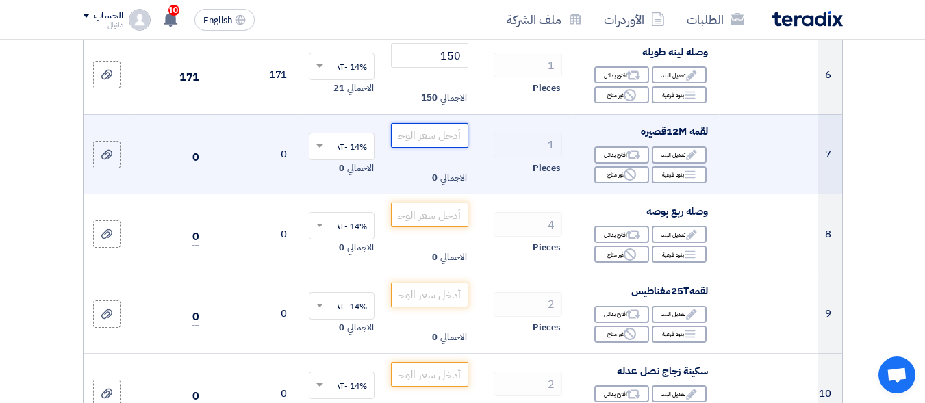
click at [435, 148] on input "number" at bounding box center [429, 135] width 77 height 25
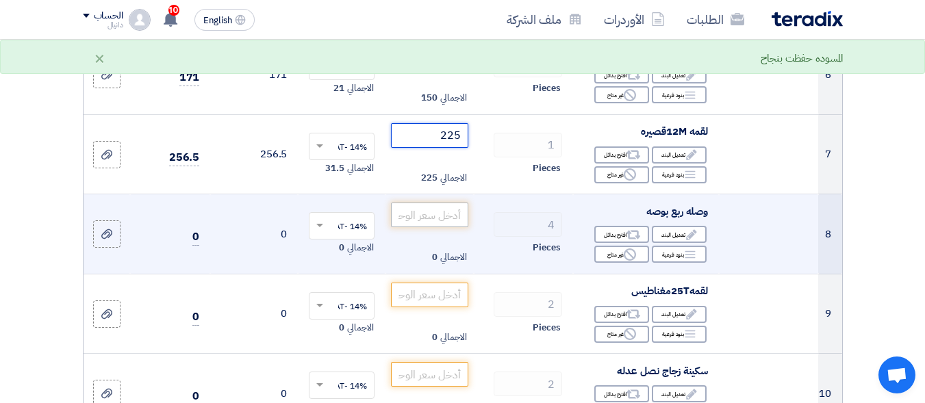
type input "225"
click at [449, 222] on input "number" at bounding box center [429, 215] width 77 height 25
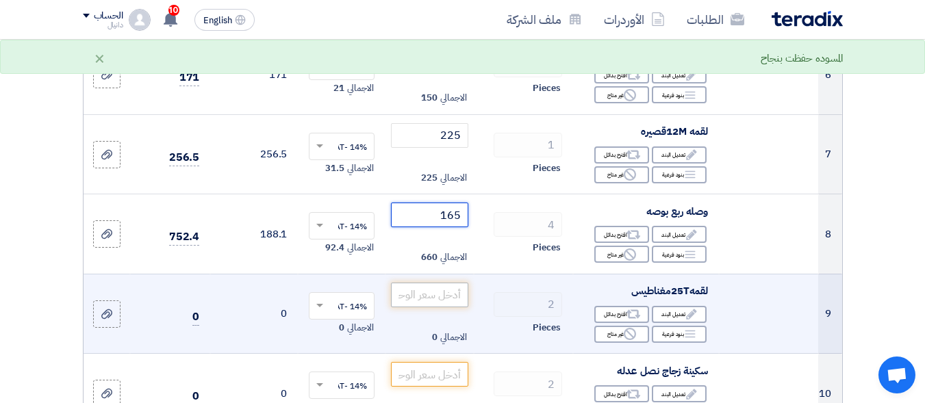
type input "165"
click at [446, 303] on input "number" at bounding box center [429, 295] width 77 height 25
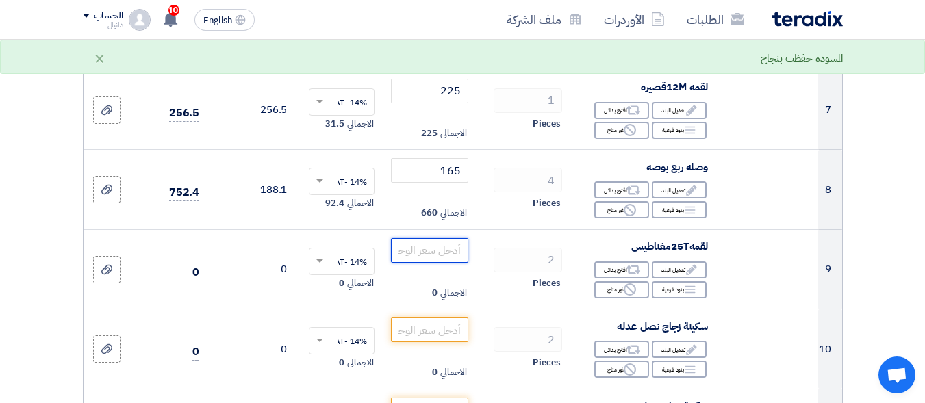
scroll to position [736, 0]
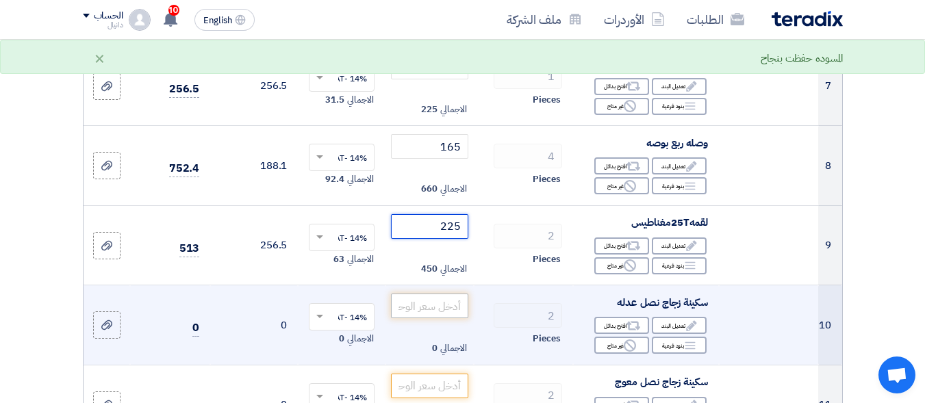
type input "225"
click at [437, 314] on input "number" at bounding box center [429, 306] width 77 height 25
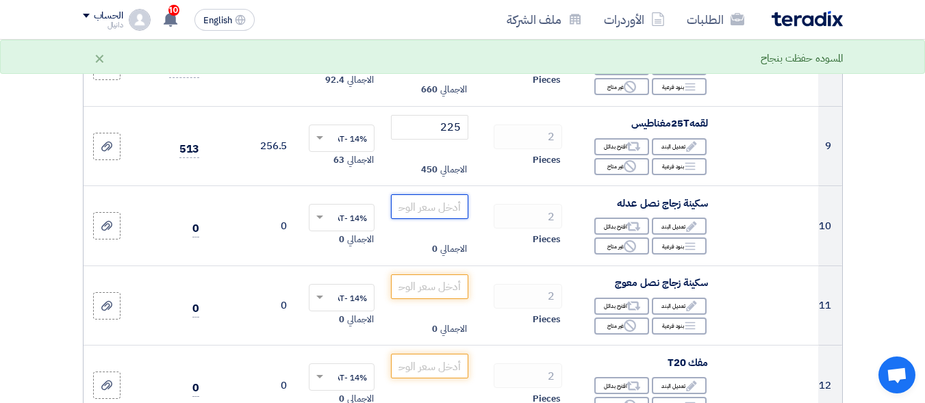
scroll to position [873, 0]
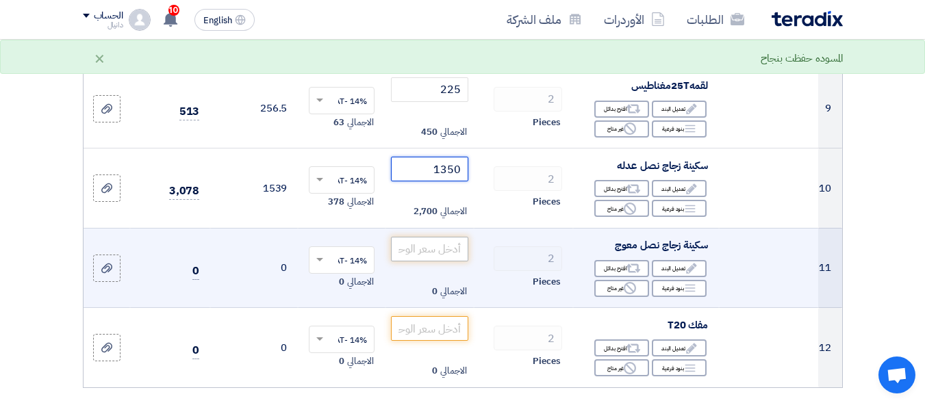
type input "1350"
click at [451, 262] on input "number" at bounding box center [429, 249] width 77 height 25
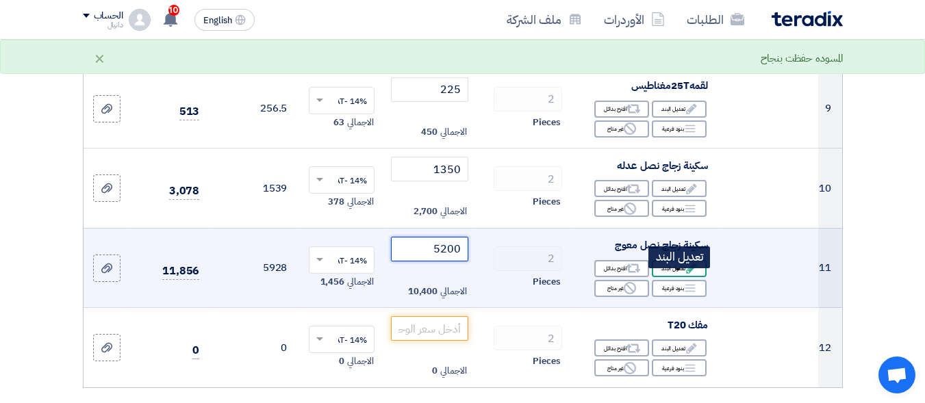
type input "5200"
click at [691, 274] on use at bounding box center [691, 269] width 10 height 10
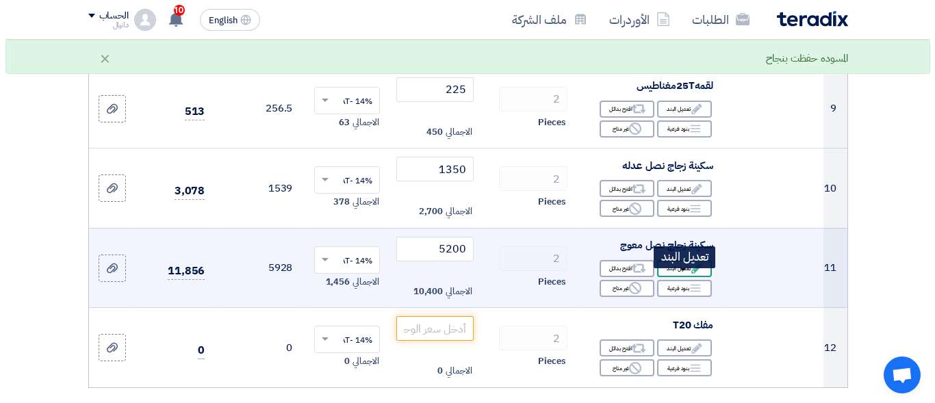
scroll to position [753, 0]
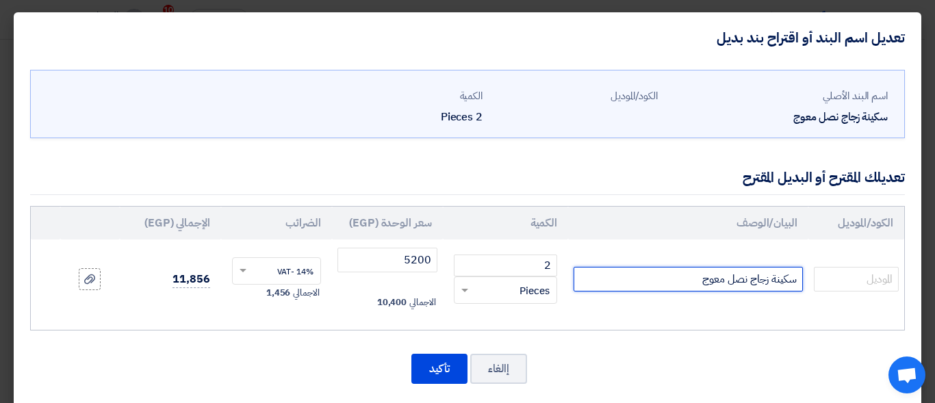
click at [667, 285] on input "سكينة زجاج نصل معوج" at bounding box center [688, 279] width 229 height 25
type input "سكينة زجاج نصل معوج طقم 2 قطعه"
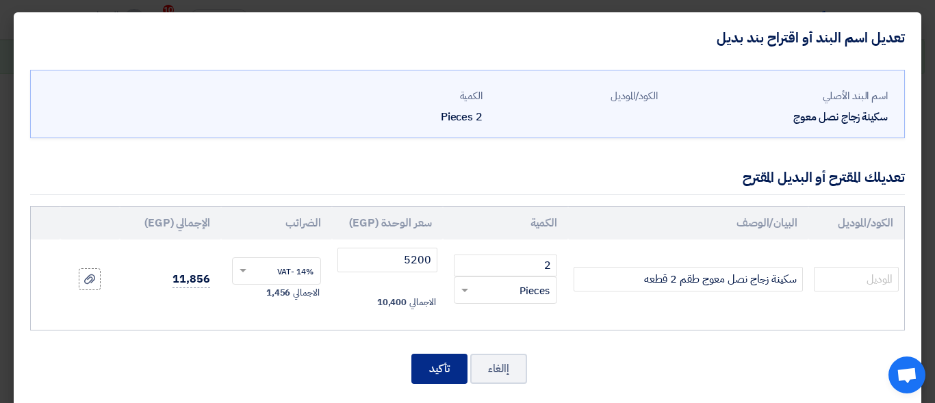
click at [452, 360] on button "تأكيد" at bounding box center [439, 369] width 56 height 30
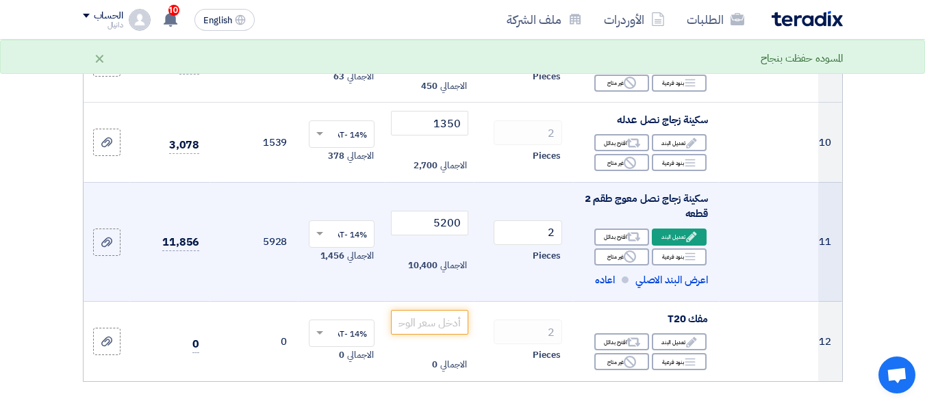
scroll to position [1009, 0]
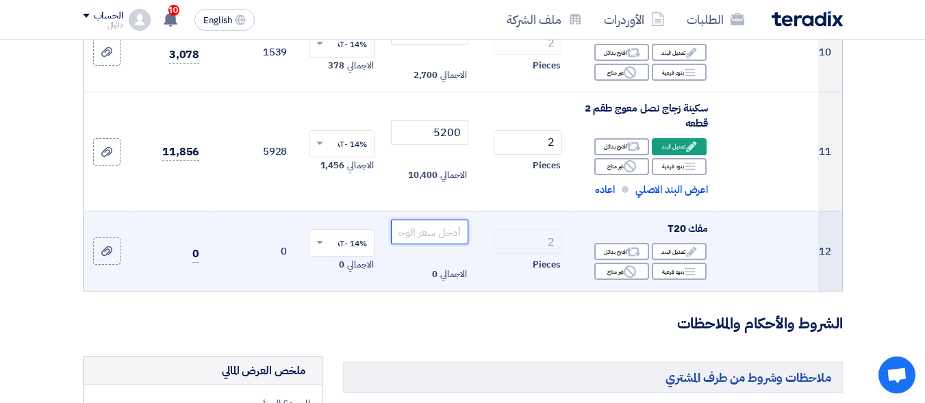
click at [445, 244] on input "number" at bounding box center [429, 232] width 77 height 25
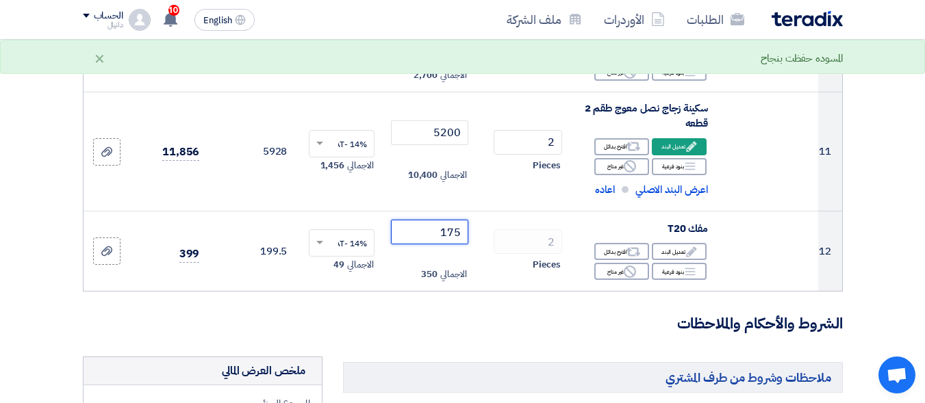
type input "175"
click at [911, 219] on section "تفاصيل الطلب # الكود/الموديل البيان/الوصف الكمية/العدد سعر الوحدة (EGP) الضرائب…" at bounding box center [462, 94] width 925 height 1953
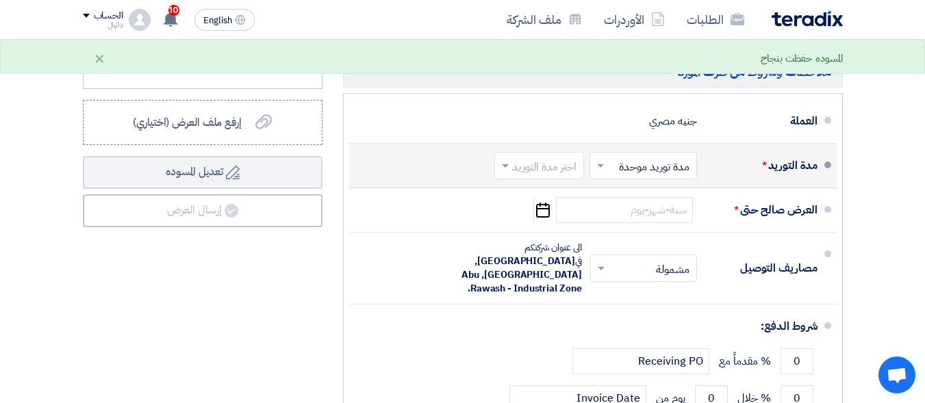
scroll to position [1508, 0]
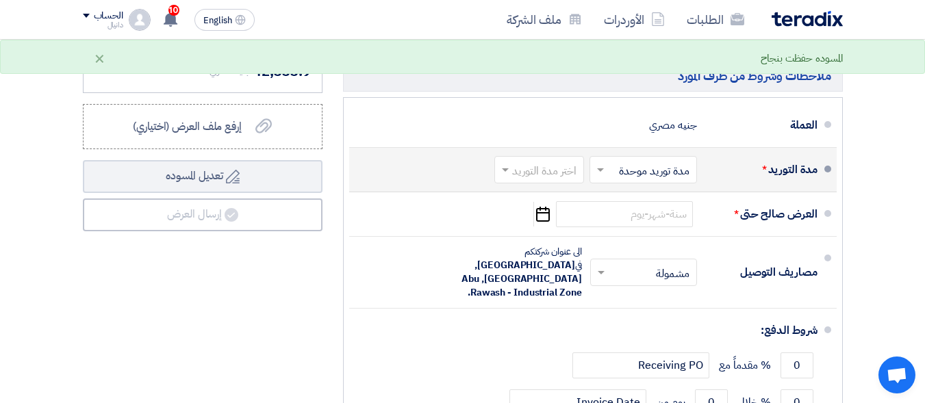
click at [606, 177] on span at bounding box center [598, 170] width 17 height 14
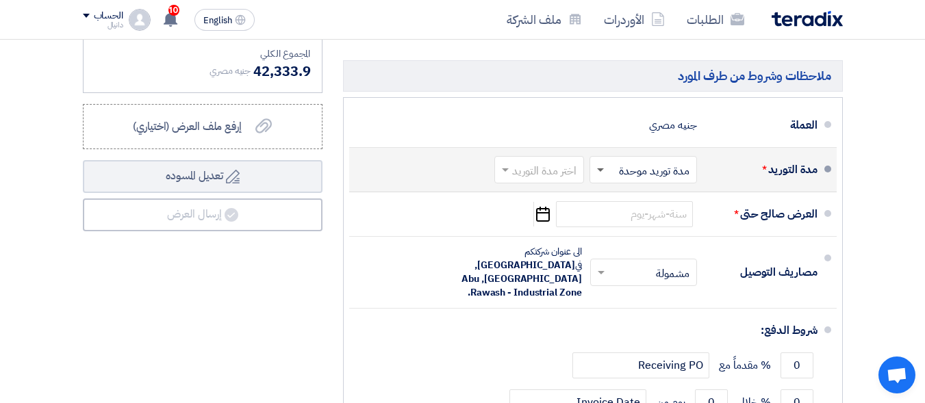
click at [603, 173] on span at bounding box center [600, 170] width 7 height 5
click at [548, 181] on input "text" at bounding box center [536, 171] width 83 height 20
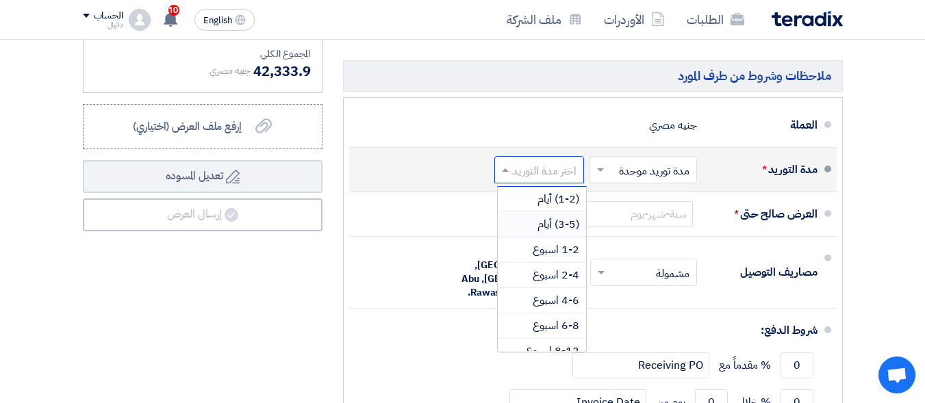
click at [555, 233] on span "(3-5) أيام" at bounding box center [558, 224] width 42 height 16
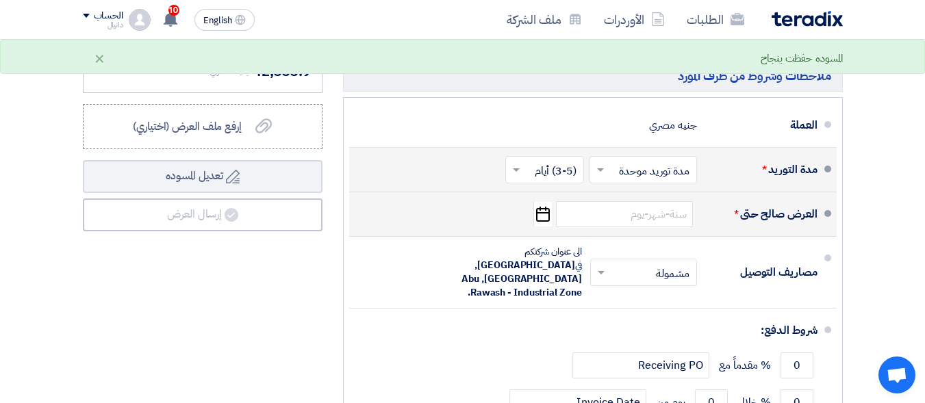
click at [540, 222] on icon "Pick a date" at bounding box center [542, 214] width 18 height 25
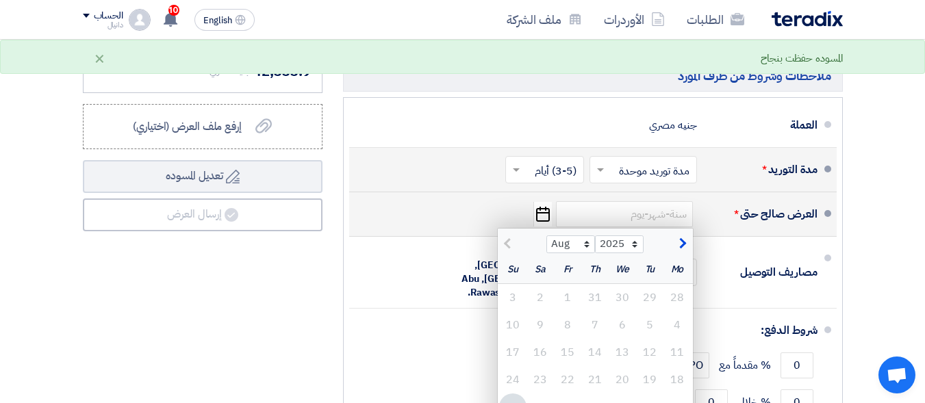
scroll to position [1645, 0]
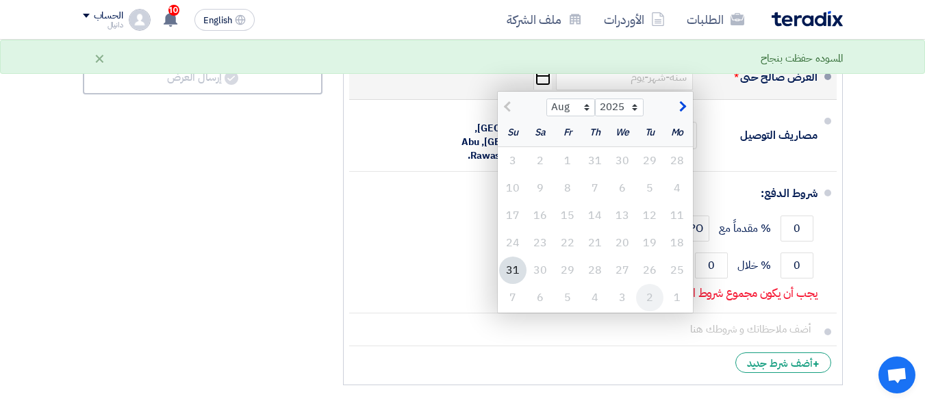
click at [650, 309] on div "2" at bounding box center [649, 297] width 27 height 27
type input "[DATE]"
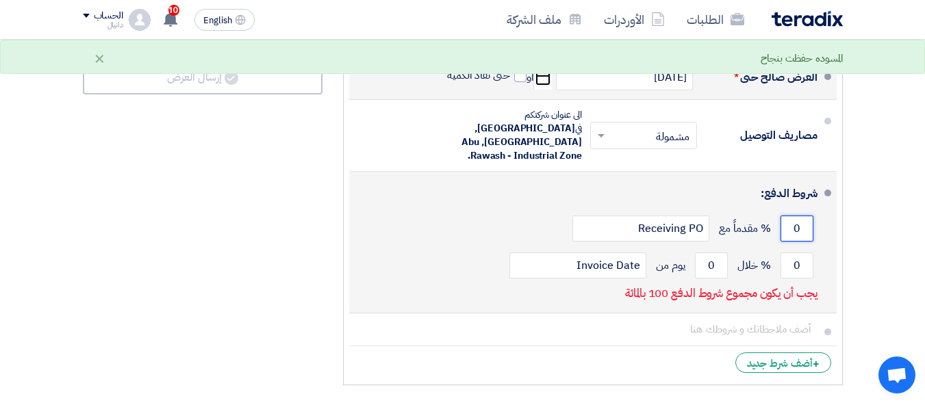
drag, startPoint x: 792, startPoint y: 210, endPoint x: 806, endPoint y: 210, distance: 14.4
click at [806, 216] on input "0" at bounding box center [796, 229] width 33 height 26
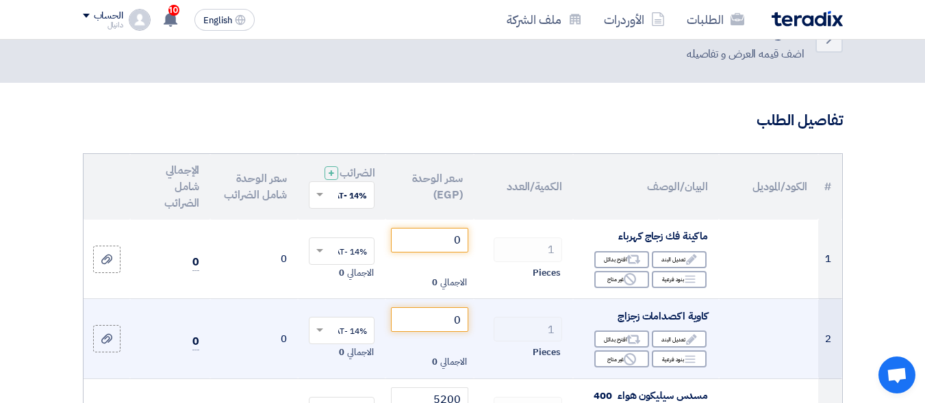
scroll to position [68, 0]
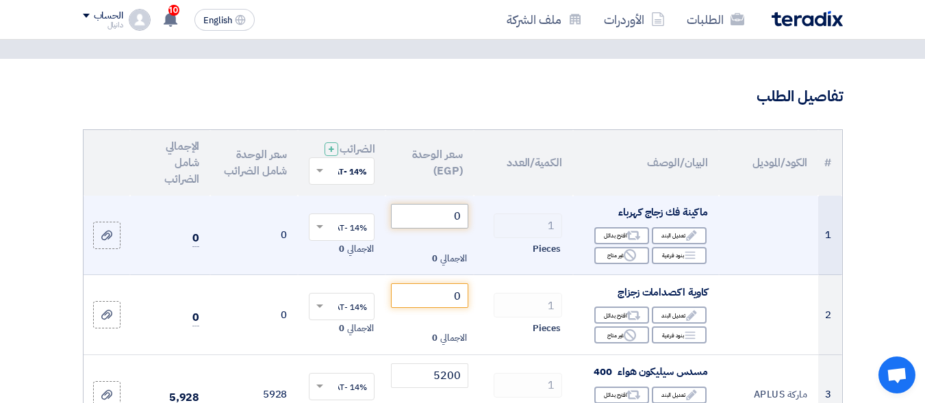
type input "100"
click at [460, 229] on input "0" at bounding box center [429, 216] width 77 height 25
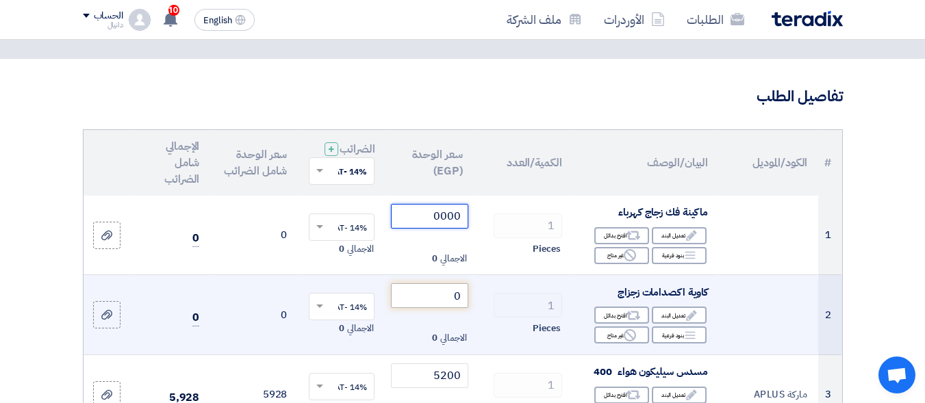
type input "0000"
click at [458, 307] on input "0" at bounding box center [429, 295] width 77 height 25
click at [455, 308] on input "0" at bounding box center [429, 295] width 77 height 25
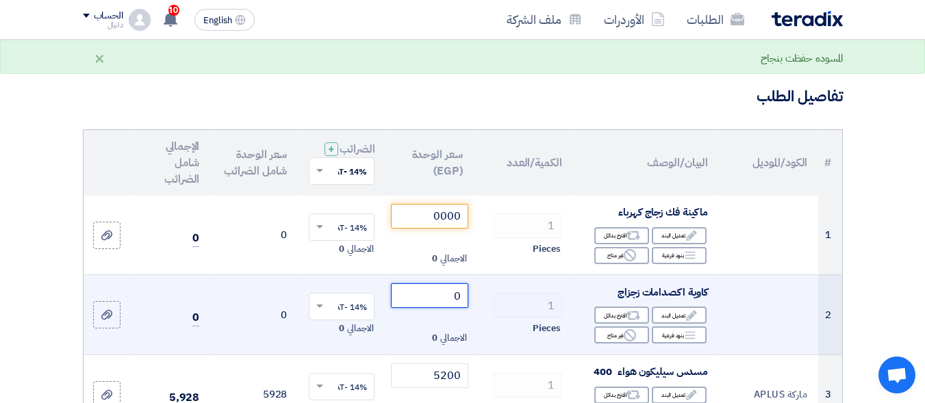
click at [455, 308] on input "0" at bounding box center [429, 295] width 77 height 25
type input "0000"
click at [481, 307] on td "1 Pieces" at bounding box center [523, 315] width 99 height 80
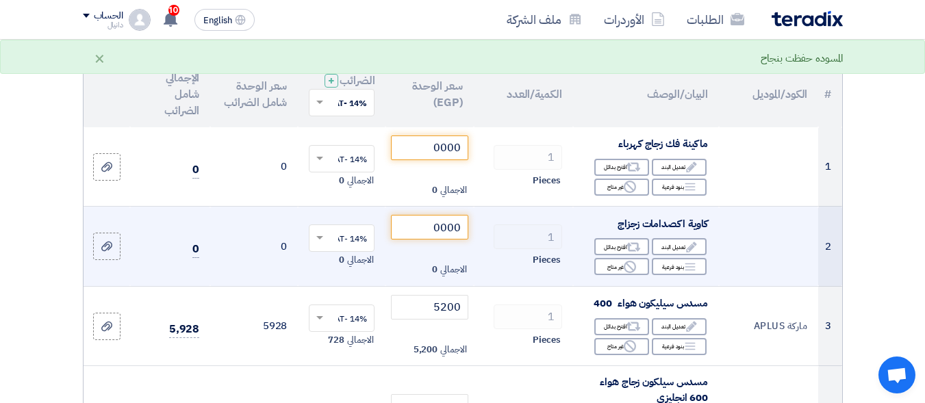
scroll to position [0, 0]
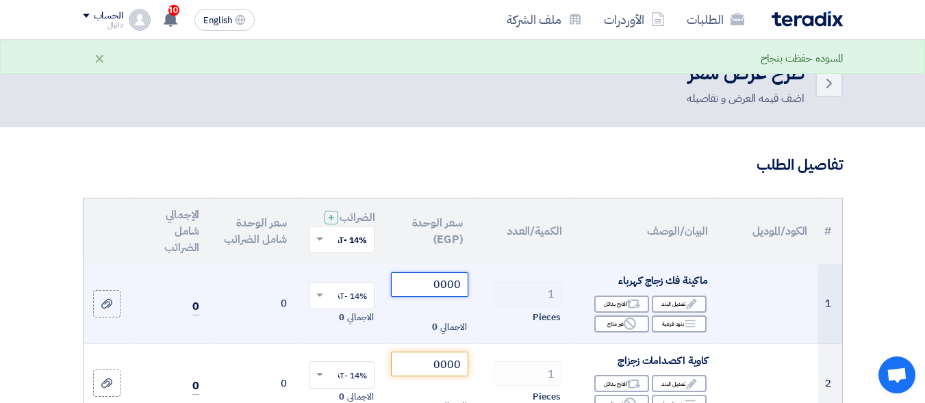
click at [426, 292] on input "0000" at bounding box center [429, 284] width 77 height 25
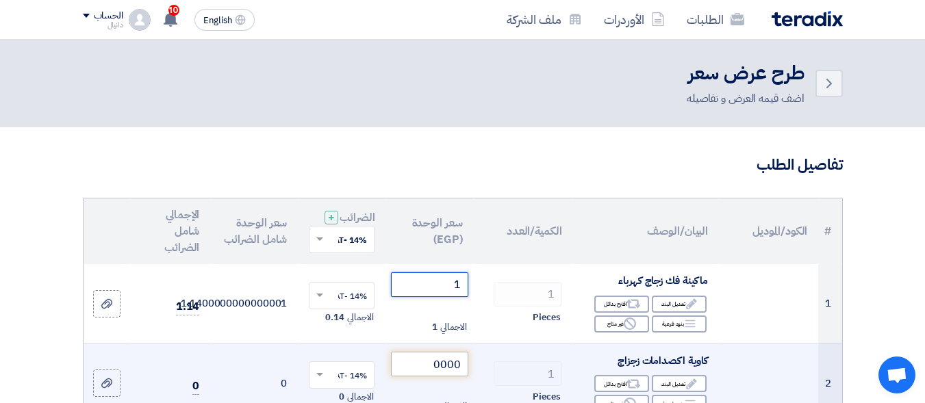
type input "1"
click at [436, 371] on input "0000" at bounding box center [429, 364] width 77 height 25
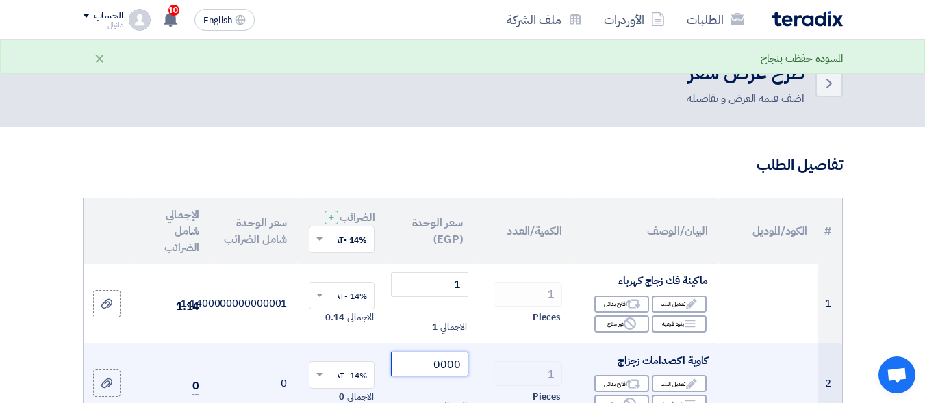
click at [435, 372] on input "0000" at bounding box center [429, 364] width 77 height 25
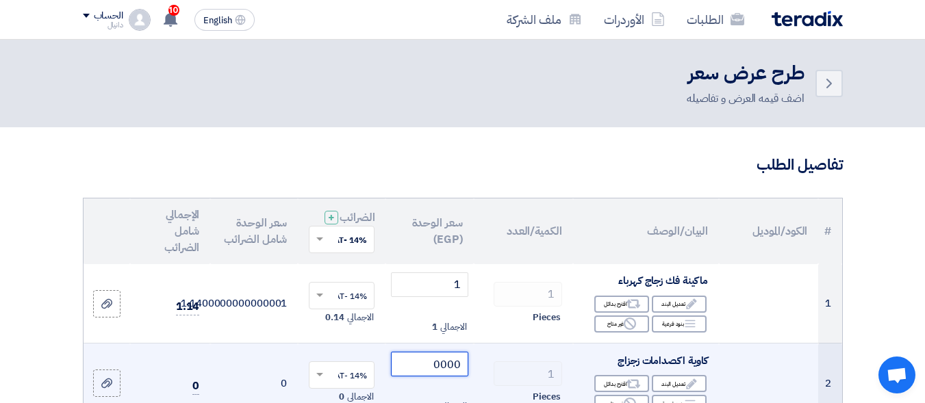
click at [435, 372] on input "0000" at bounding box center [429, 364] width 77 height 25
type input "1"
click at [589, 367] on div "كاوية اكصدامات زجزاج" at bounding box center [646, 361] width 124 height 16
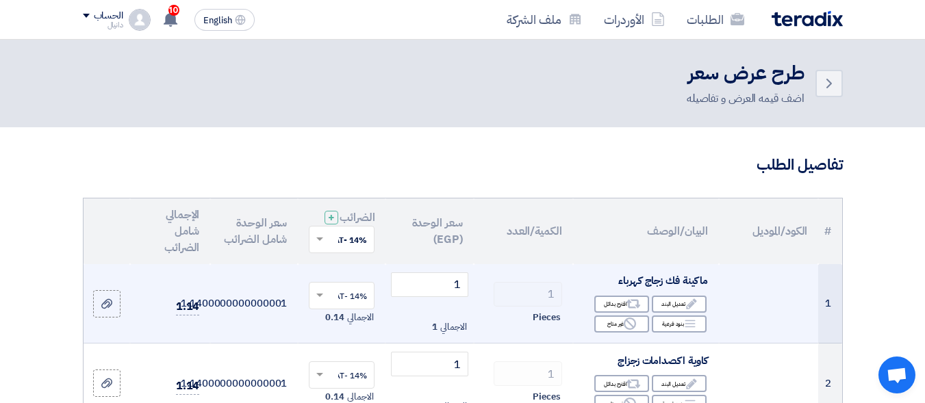
scroll to position [137, 0]
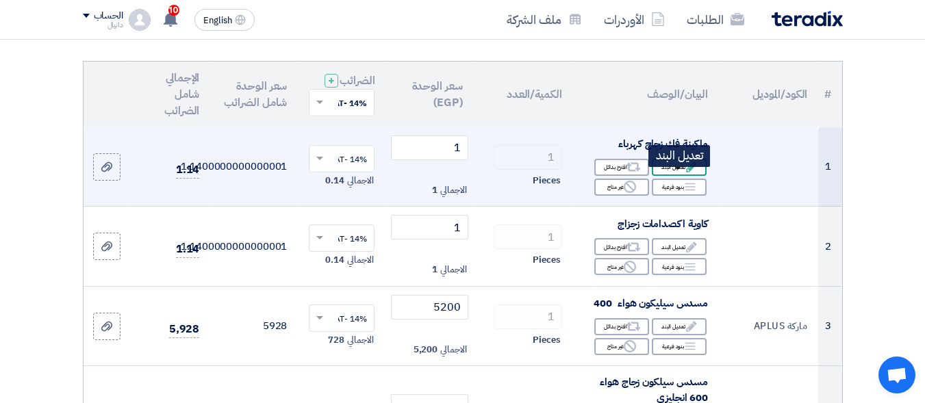
click at [670, 176] on div "Edit تعديل البند" at bounding box center [679, 167] width 55 height 17
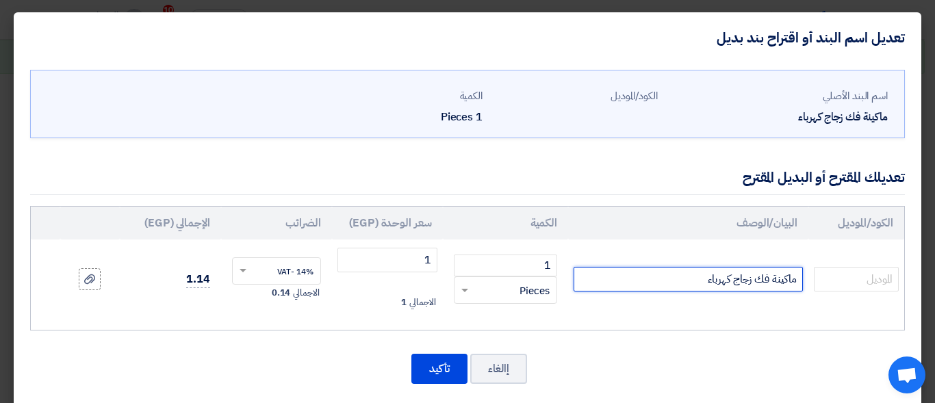
click at [687, 289] on input "ماكينة فك زجاج كهرباء" at bounding box center [688, 279] width 229 height 25
type input "ماكينة فك زجاج كهرباء غير"
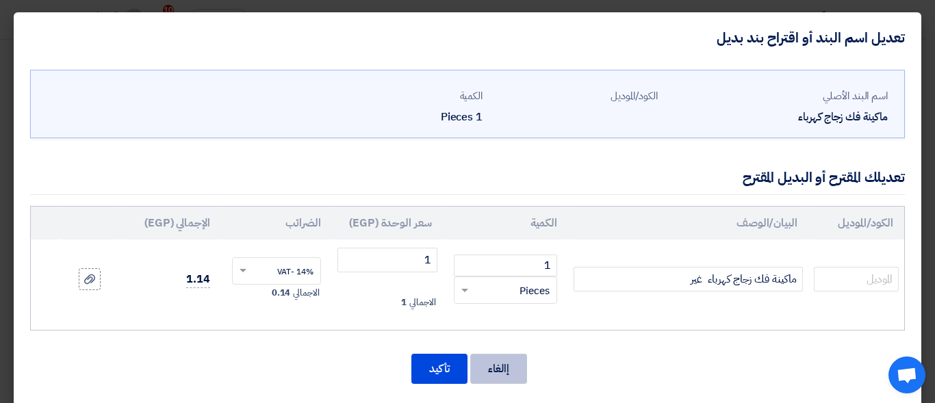
click at [522, 377] on button "إالغاء" at bounding box center [498, 369] width 57 height 30
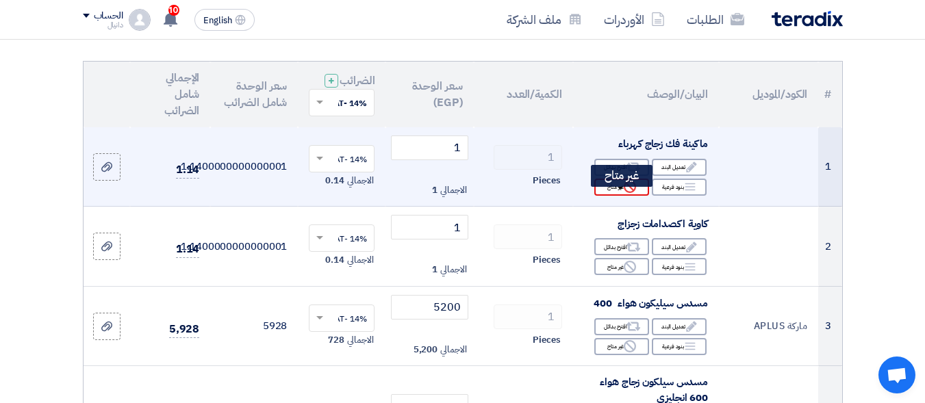
click at [620, 196] on div "Reject غير متاح" at bounding box center [621, 187] width 55 height 17
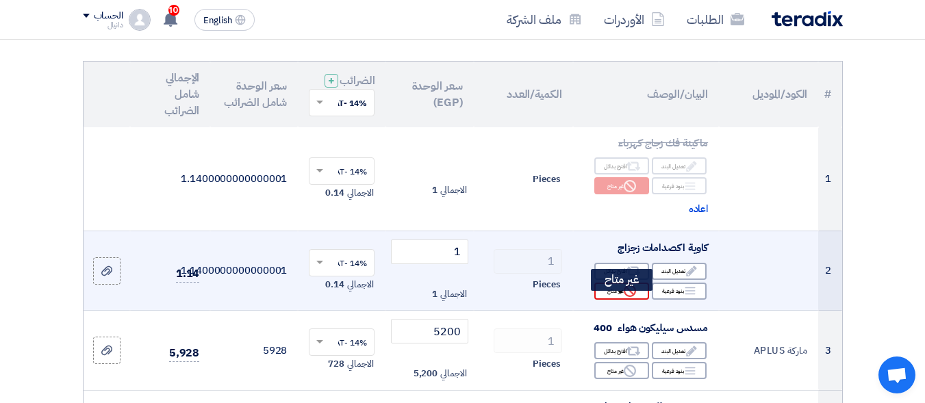
click at [628, 297] on icon "Reject" at bounding box center [630, 291] width 12 height 12
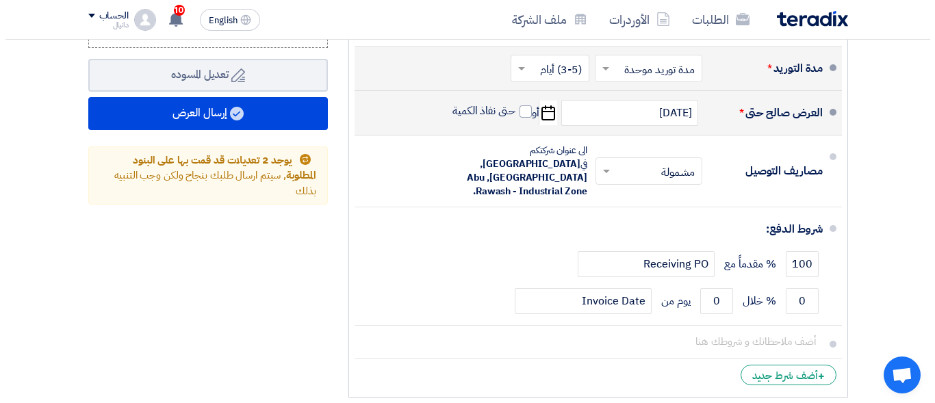
scroll to position [1590, 0]
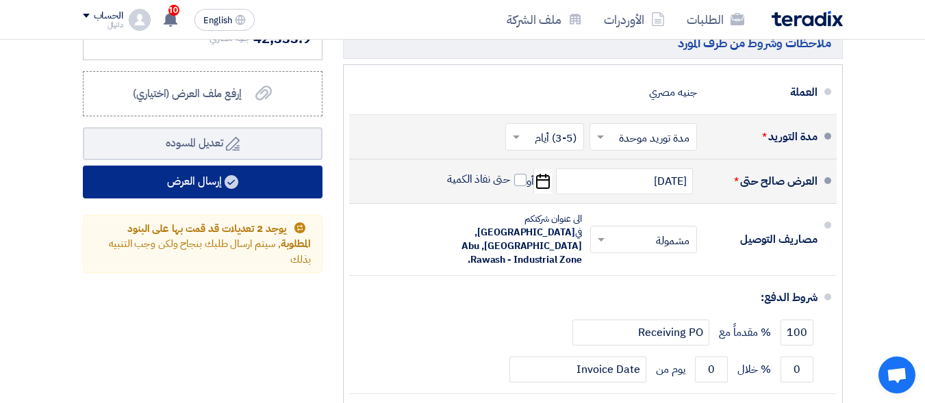
click at [206, 196] on button "إرسال العرض" at bounding box center [203, 182] width 240 height 33
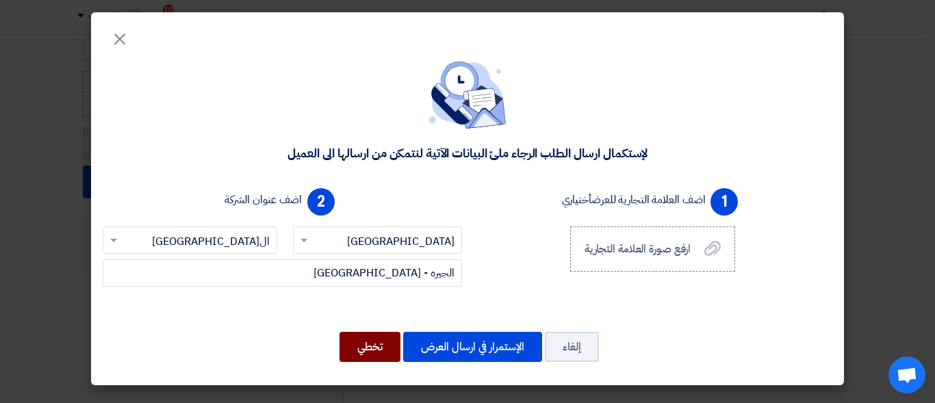
click at [377, 352] on button "تخطي" at bounding box center [370, 347] width 61 height 30
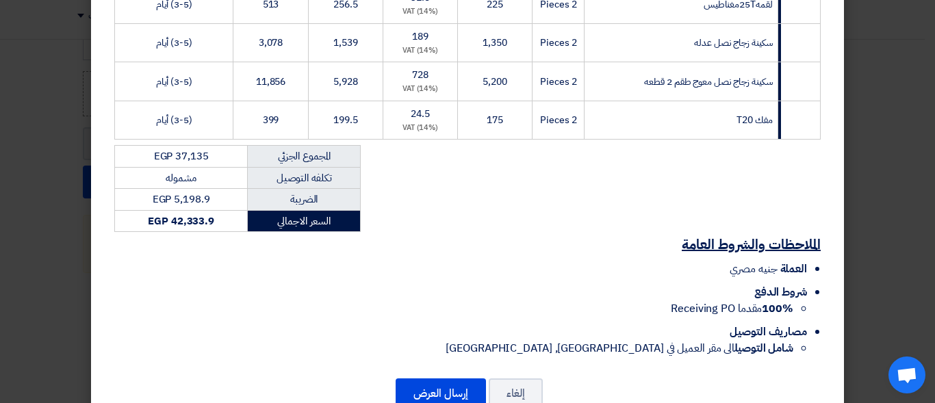
scroll to position [645, 0]
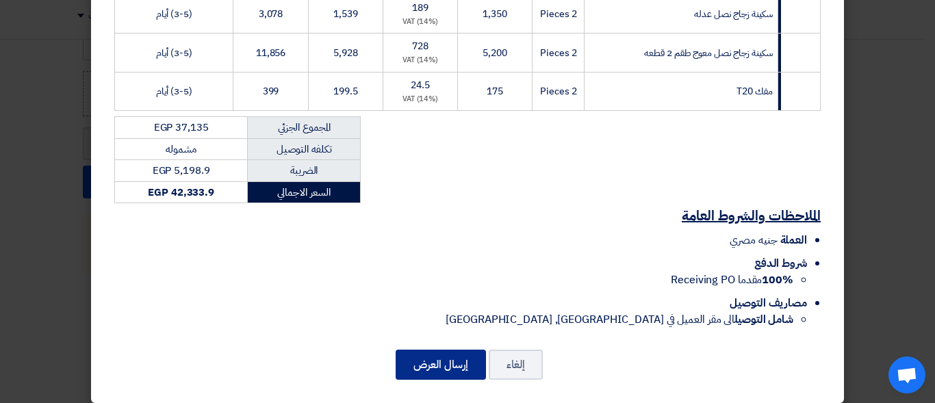
click at [457, 351] on button "إرسال العرض" at bounding box center [441, 365] width 90 height 30
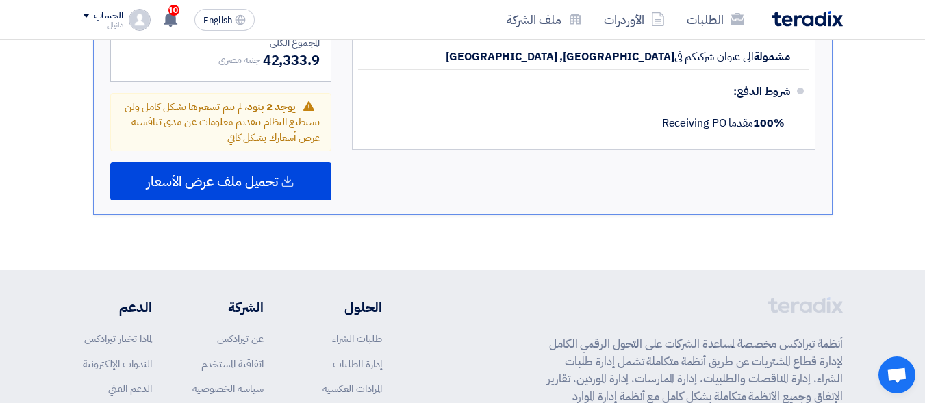
scroll to position [1260, 0]
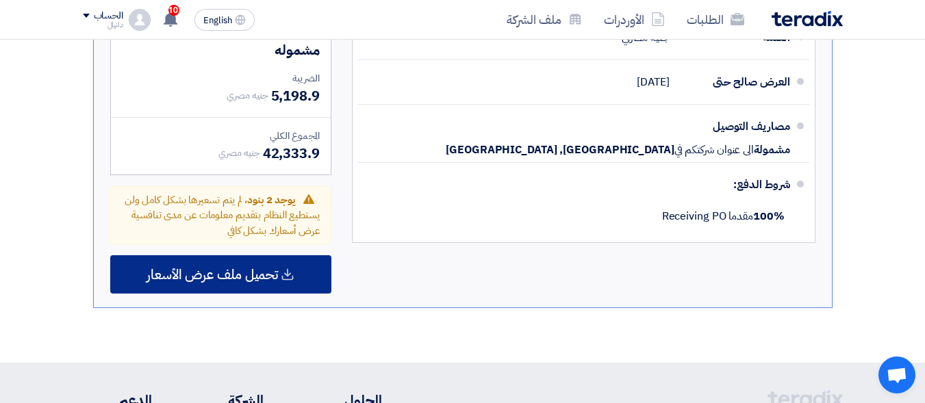
click at [266, 260] on div "تحميل ملف عرض الأسعار" at bounding box center [220, 274] width 221 height 38
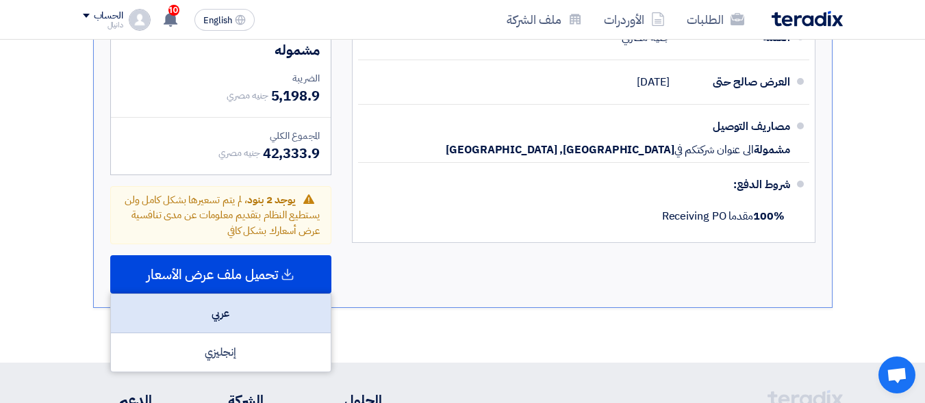
click at [235, 319] on div "عربي" at bounding box center [221, 313] width 220 height 39
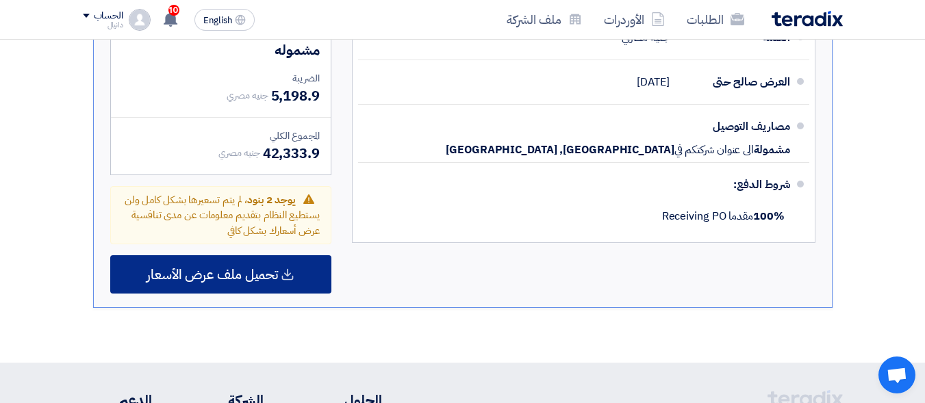
click at [190, 287] on div "تحميل ملف عرض الأسعار" at bounding box center [220, 274] width 221 height 38
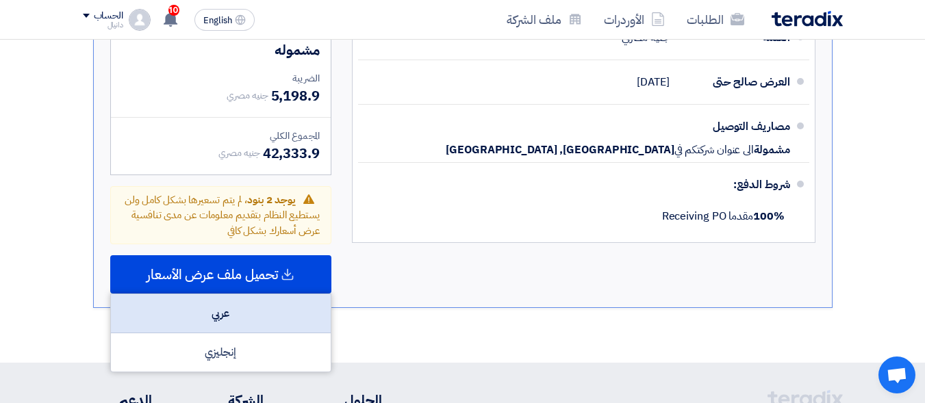
click at [215, 329] on div "عربي" at bounding box center [221, 313] width 220 height 39
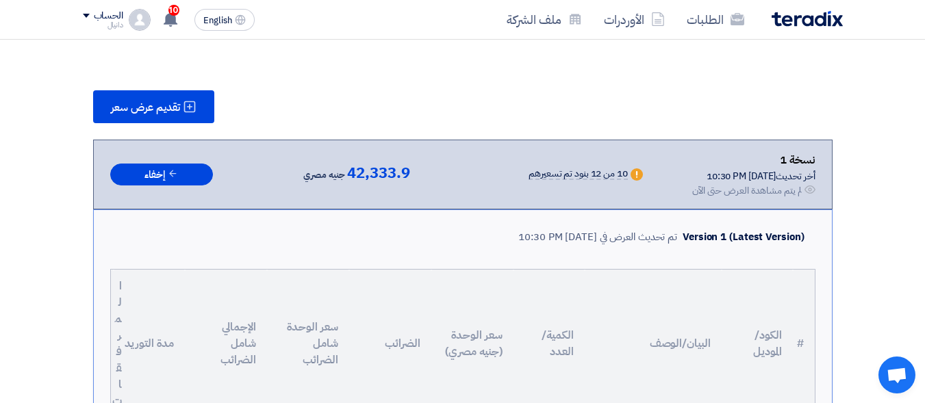
scroll to position [0, 0]
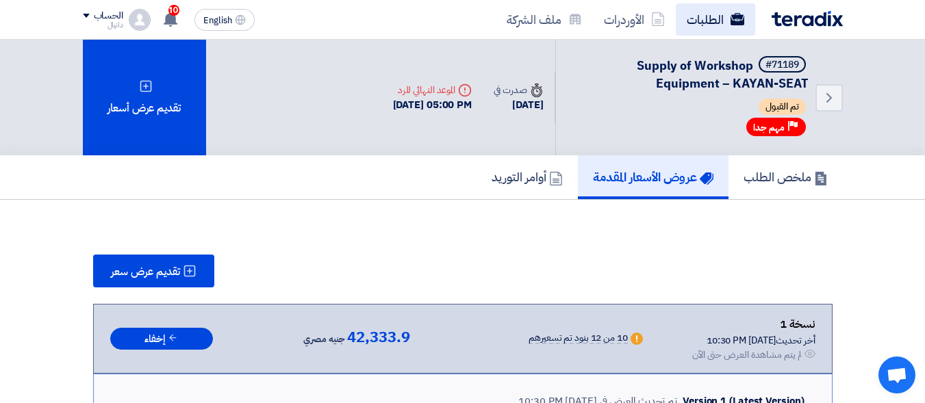
click at [709, 17] on link "الطلبات" at bounding box center [715, 19] width 79 height 32
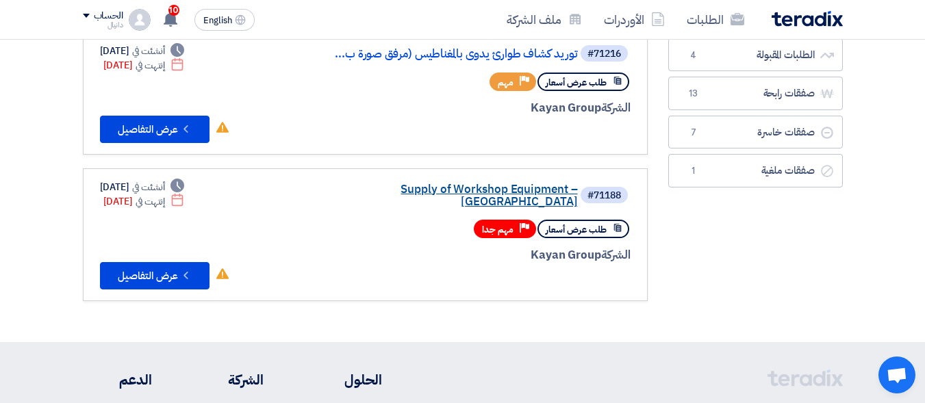
scroll to position [137, 0]
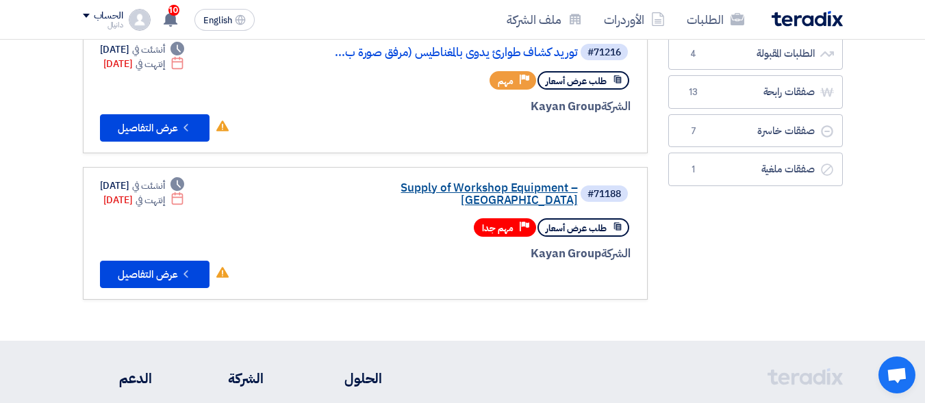
click at [474, 186] on link "Supply of Workshop Equipment – [GEOGRAPHIC_DATA]" at bounding box center [441, 194] width 274 height 25
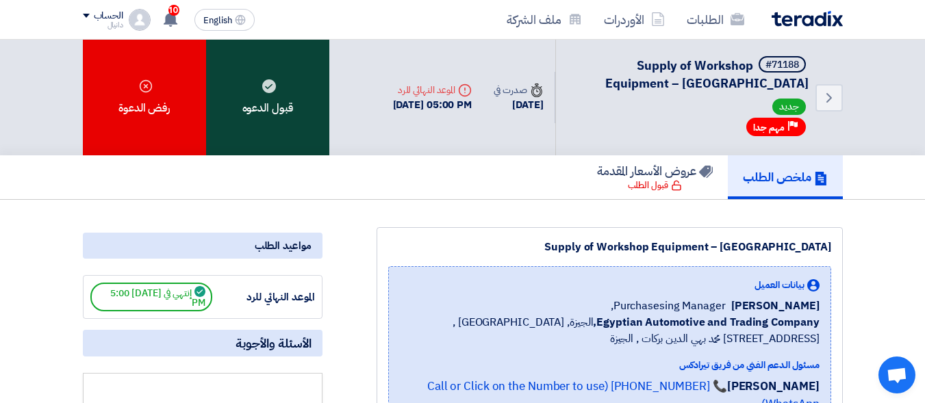
click at [281, 114] on div "قبول الدعوه" at bounding box center [267, 98] width 123 height 116
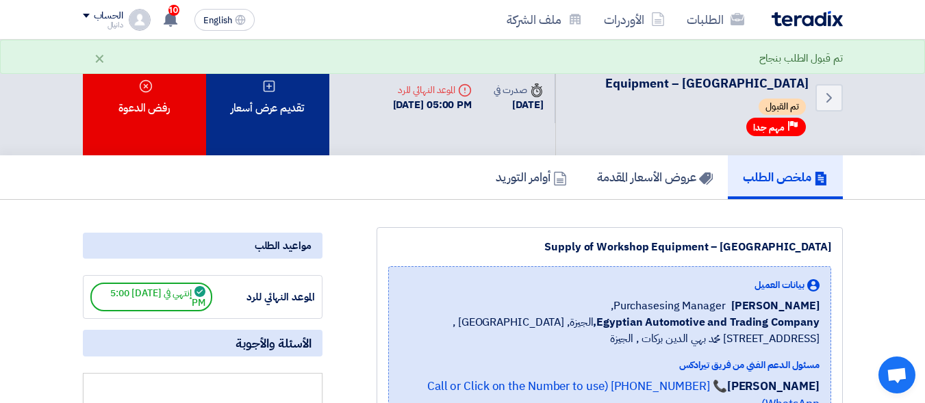
click at [300, 113] on div "تقديم عرض أسعار" at bounding box center [267, 98] width 123 height 116
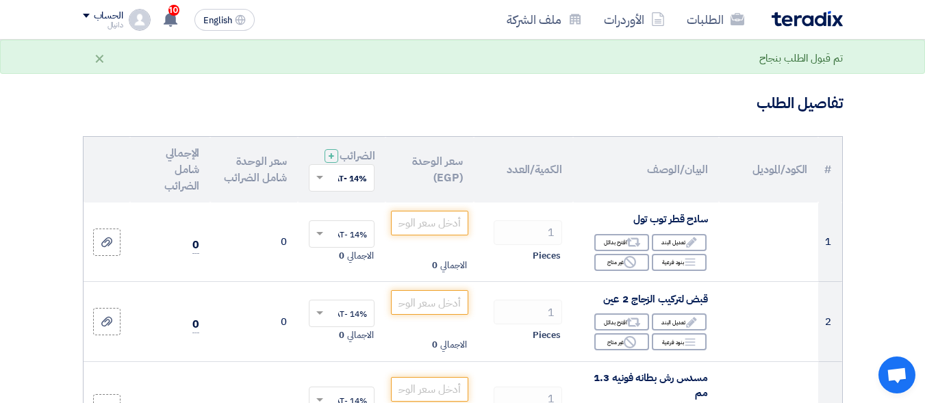
scroll to position [137, 0]
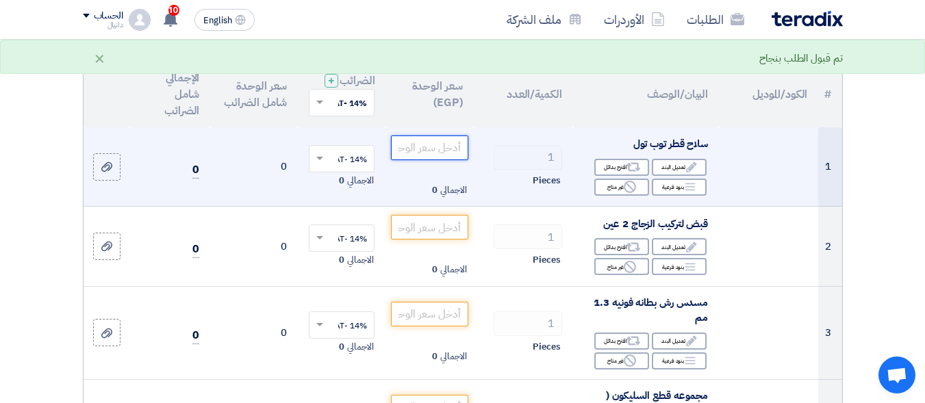
click at [455, 160] on input "number" at bounding box center [429, 148] width 77 height 25
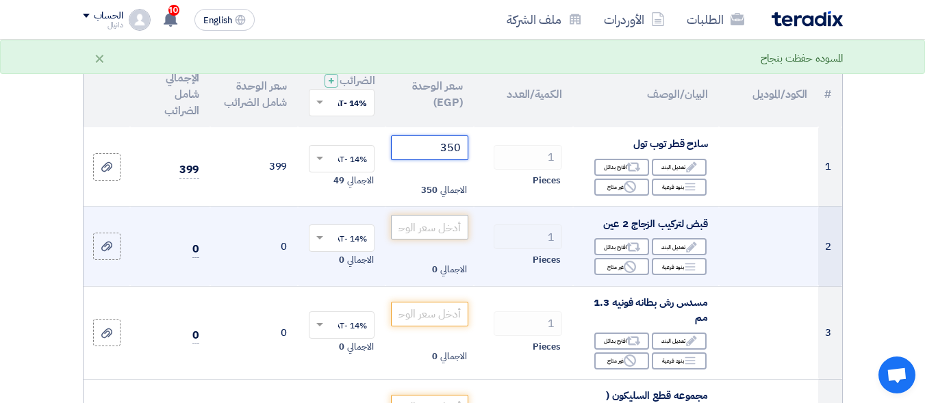
type input "350"
click at [435, 240] on input "number" at bounding box center [429, 227] width 77 height 25
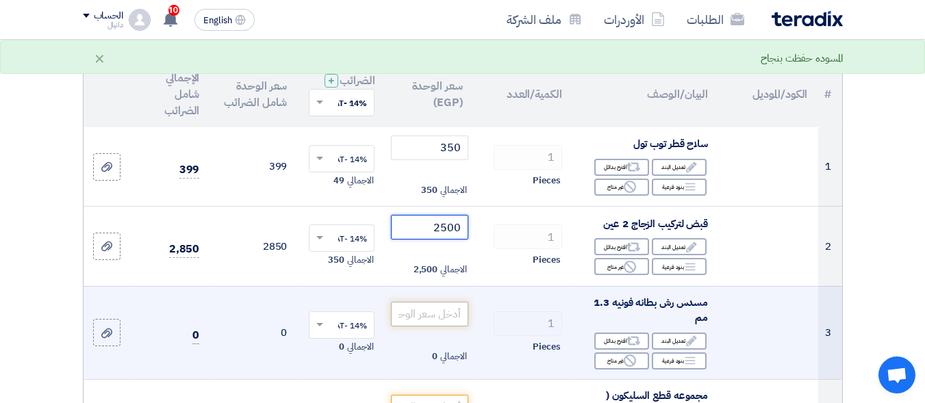
type input "2500"
click at [450, 327] on input "number" at bounding box center [429, 314] width 77 height 25
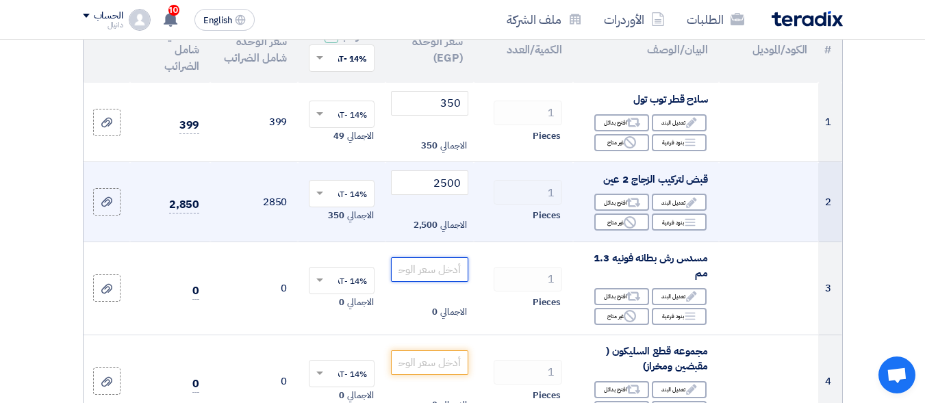
scroll to position [205, 0]
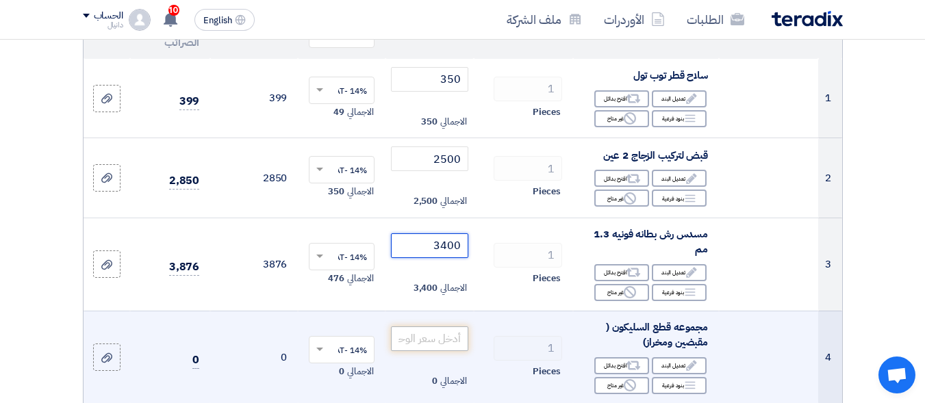
type input "3400"
click at [457, 350] on input "number" at bounding box center [429, 339] width 77 height 25
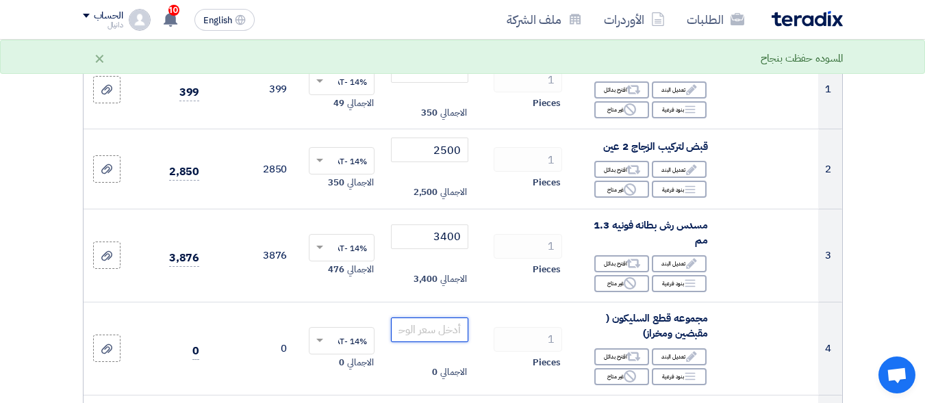
scroll to position [342, 0]
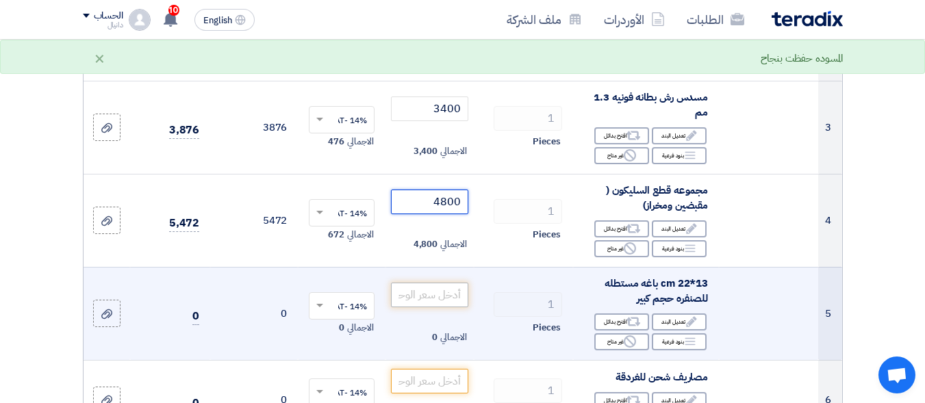
type input "4800"
click at [453, 307] on input "number" at bounding box center [429, 295] width 77 height 25
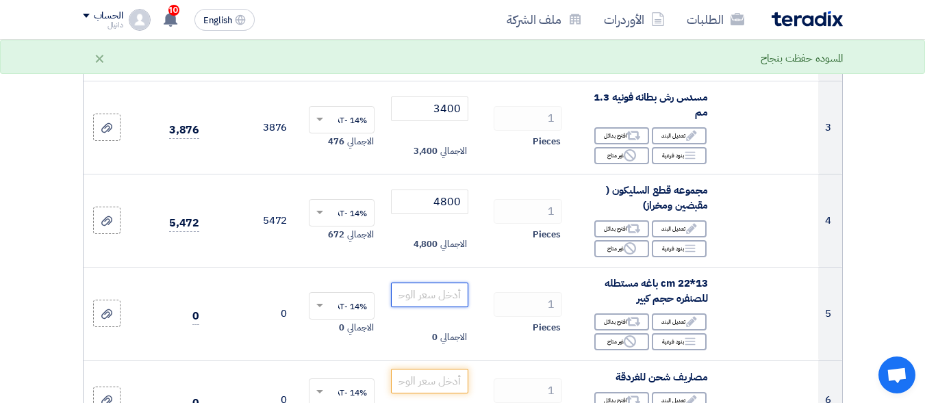
scroll to position [411, 0]
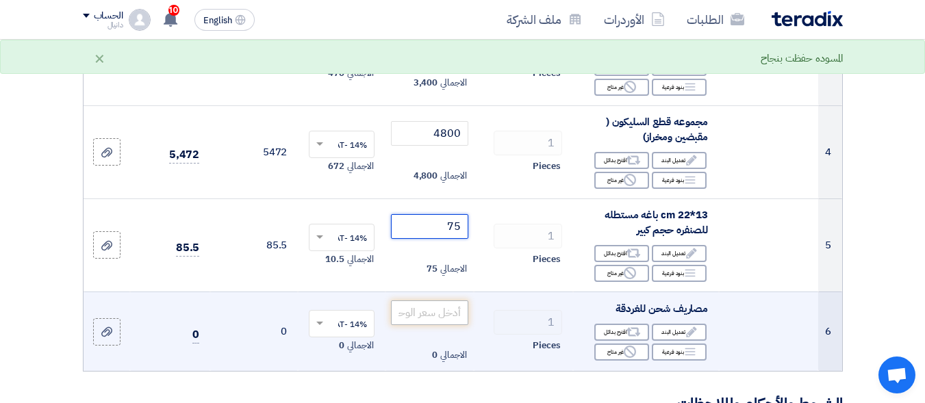
type input "75"
click at [450, 325] on input "number" at bounding box center [429, 313] width 77 height 25
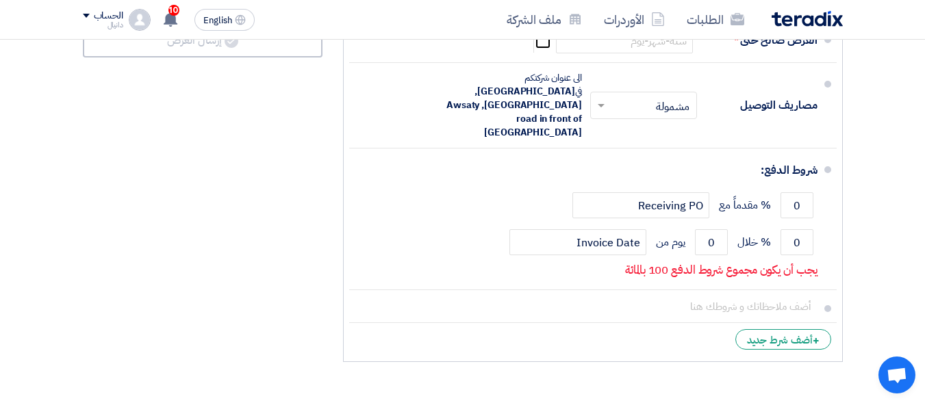
scroll to position [958, 0]
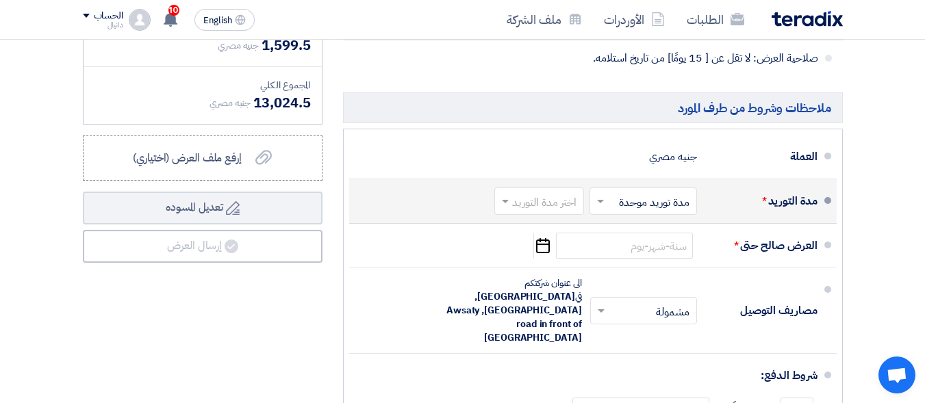
type input "300"
click at [617, 207] on input "text" at bounding box center [640, 203] width 101 height 20
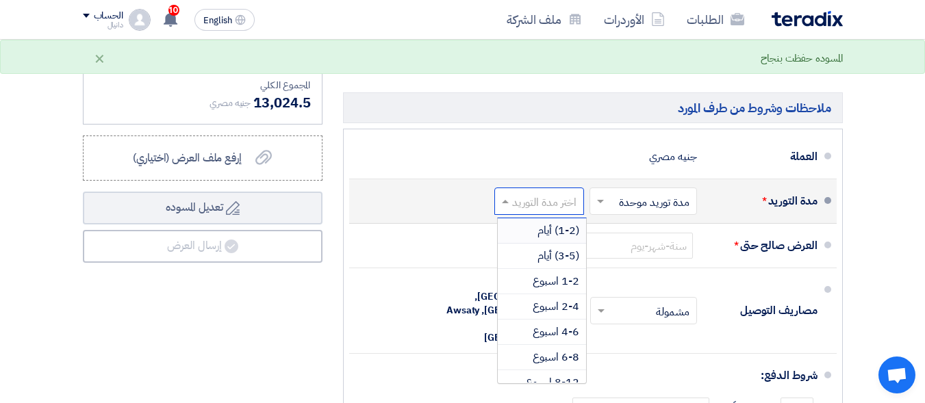
click at [563, 211] on input "text" at bounding box center [536, 203] width 83 height 20
click at [562, 264] on span "(3-5) أيام" at bounding box center [558, 256] width 42 height 16
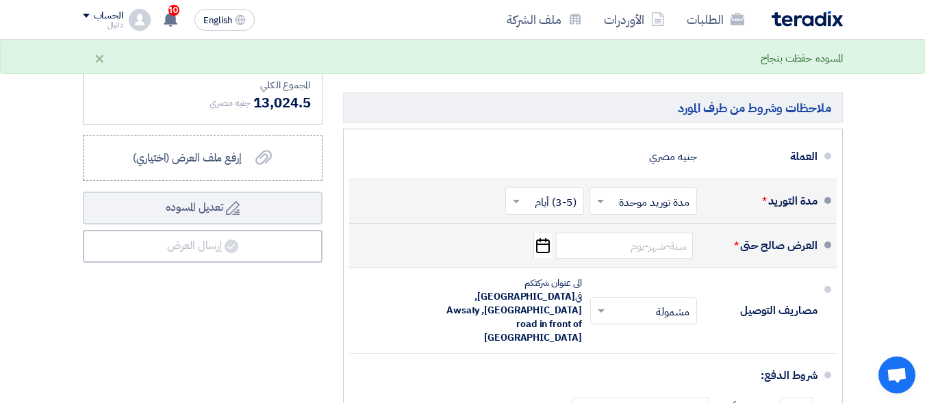
click at [539, 253] on icon "Pick a date" at bounding box center [542, 245] width 18 height 25
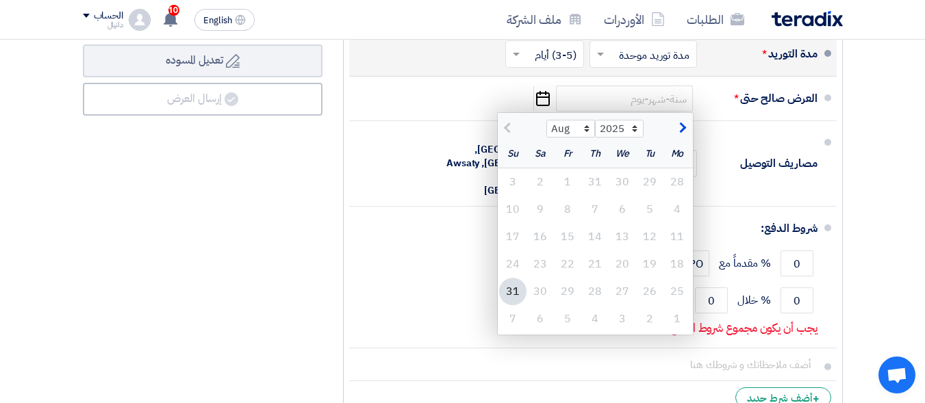
scroll to position [1095, 0]
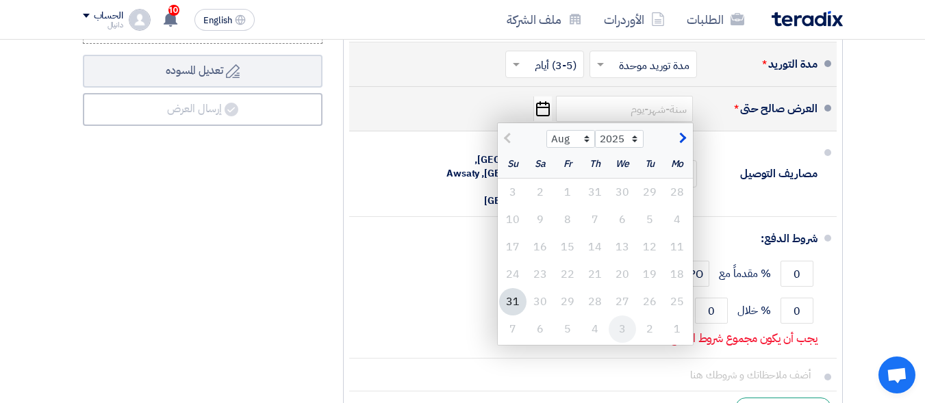
click at [621, 335] on div "3" at bounding box center [622, 329] width 27 height 27
type input "[DATE]"
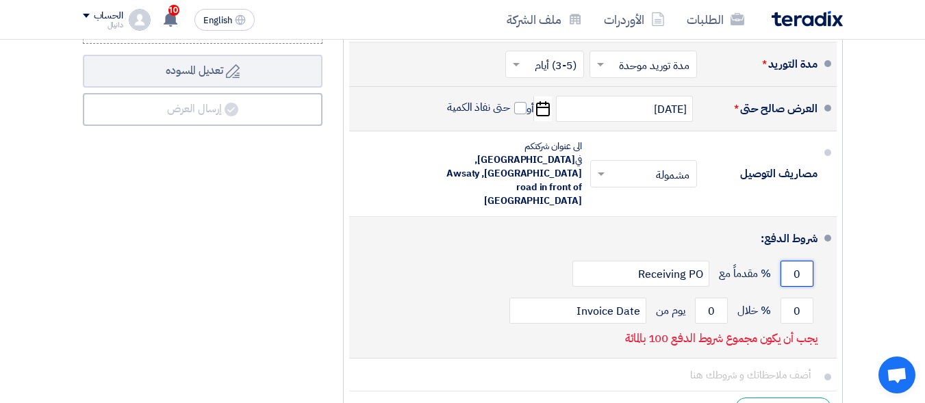
drag, startPoint x: 793, startPoint y: 258, endPoint x: 808, endPoint y: 256, distance: 15.2
click at [808, 261] on input "0" at bounding box center [796, 274] width 33 height 26
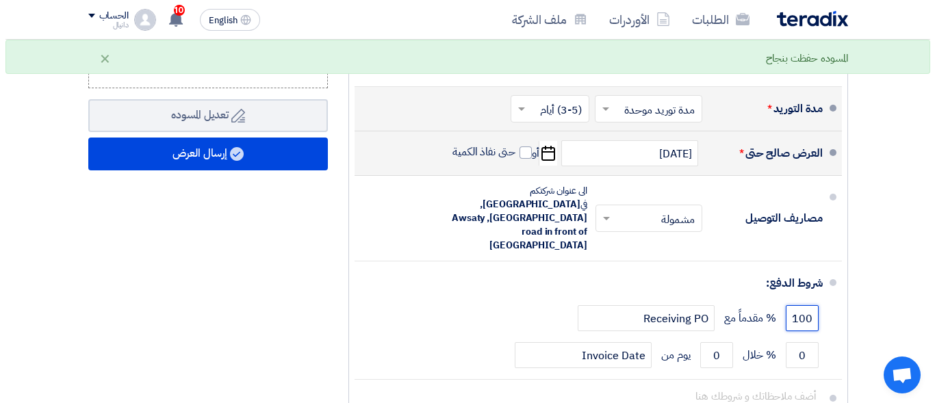
scroll to position [1027, 0]
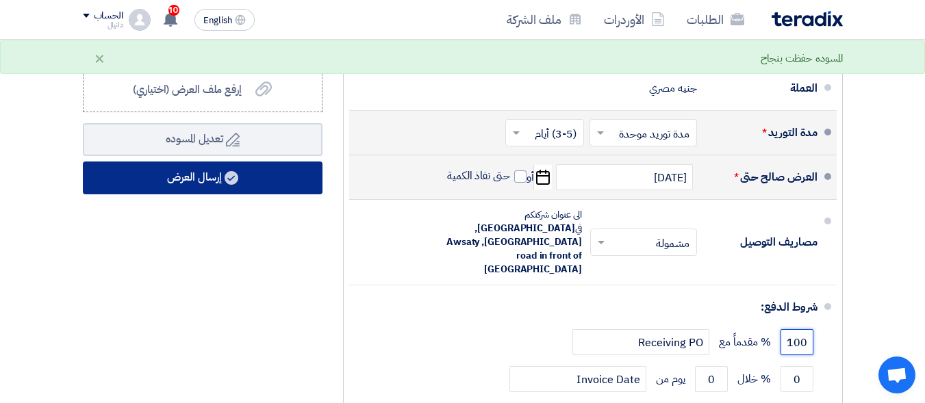
type input "100"
click at [210, 193] on button "إرسال العرض" at bounding box center [203, 178] width 240 height 33
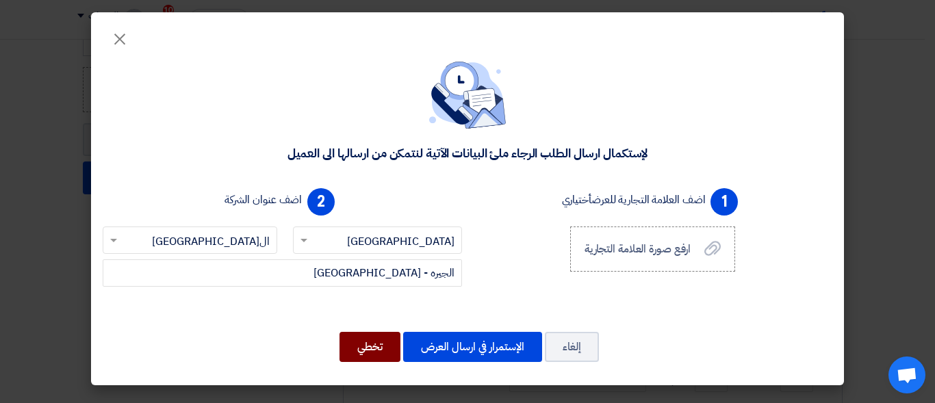
click at [377, 350] on button "تخطي" at bounding box center [370, 347] width 61 height 30
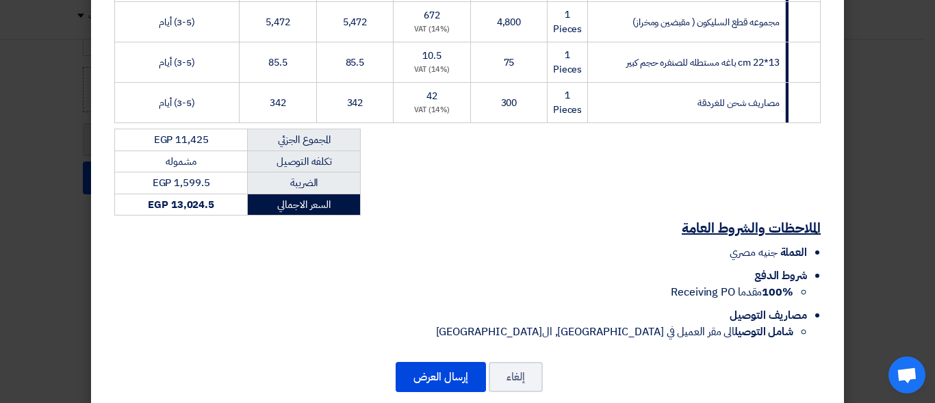
scroll to position [404, 0]
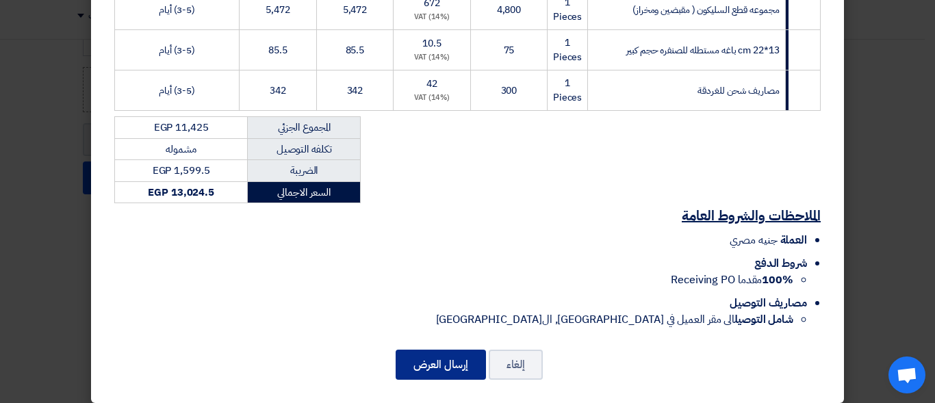
click at [458, 350] on button "إرسال العرض" at bounding box center [441, 365] width 90 height 30
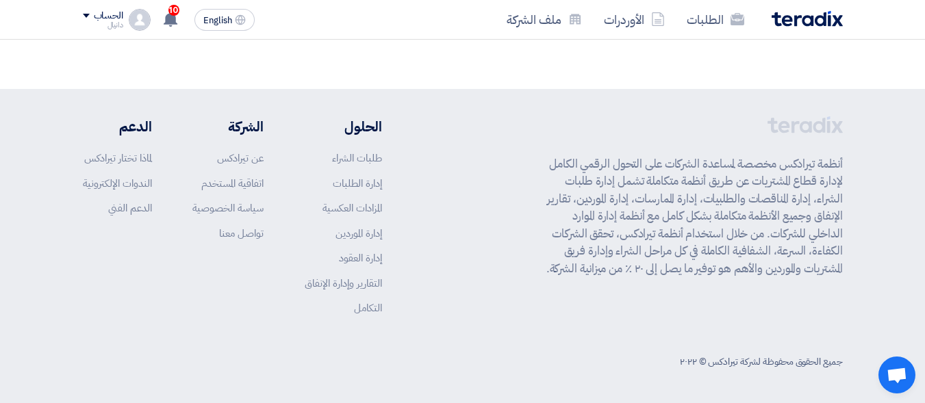
scroll to position [942, 0]
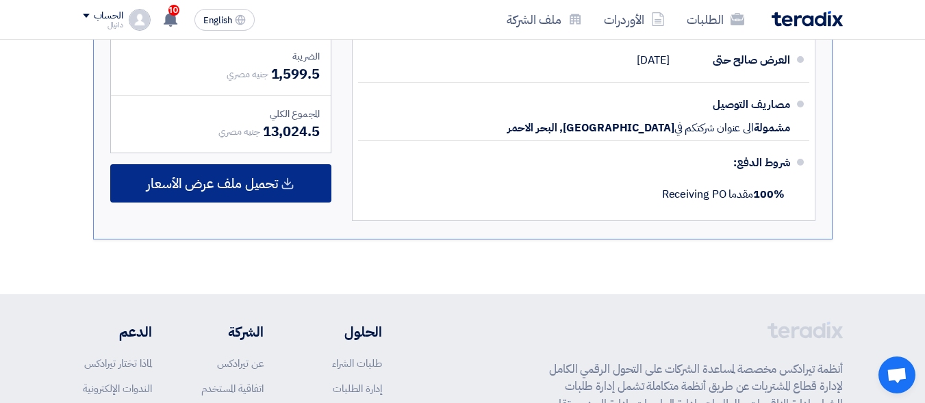
click at [273, 186] on span "تحميل ملف عرض الأسعار" at bounding box center [211, 183] width 131 height 12
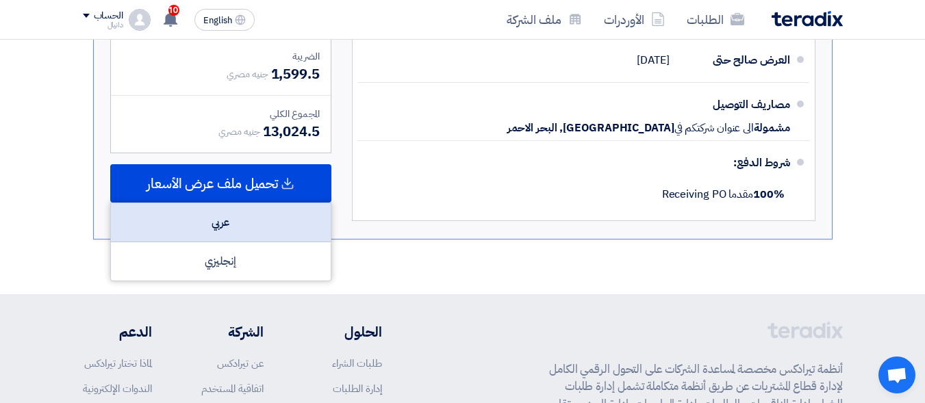
click at [252, 227] on div "عربي" at bounding box center [221, 222] width 220 height 39
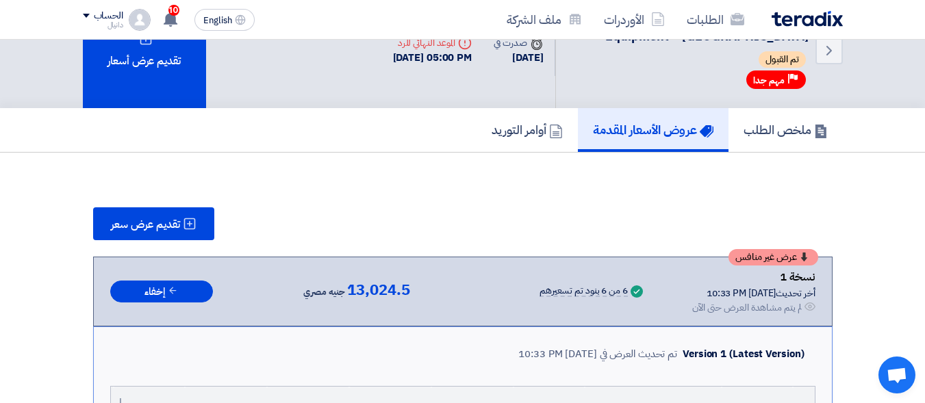
scroll to position [0, 0]
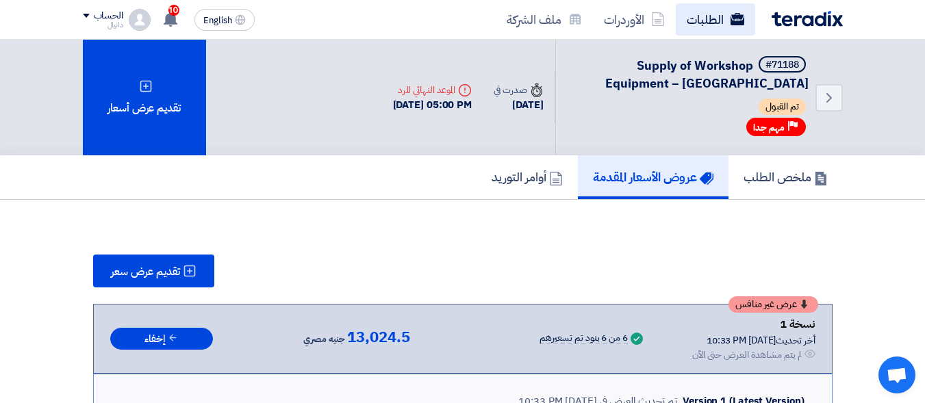
click at [730, 23] on use at bounding box center [737, 19] width 14 height 12
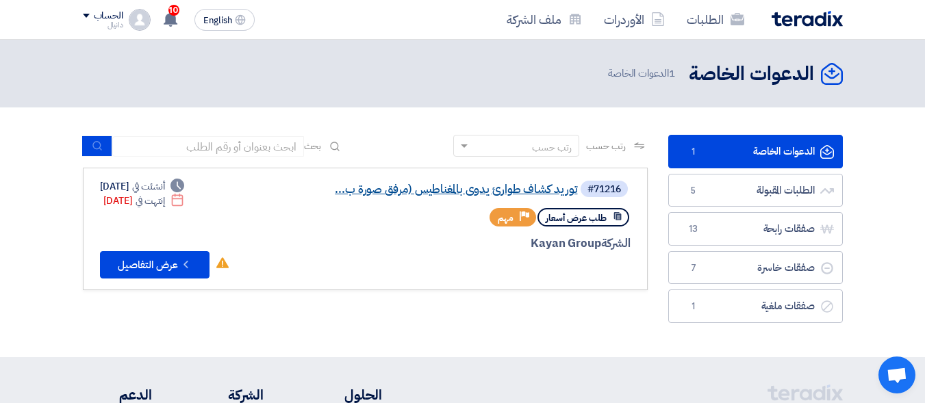
click at [500, 185] on link "توريد كشاف طوارئ يدوى بالمغناطيس (مرفق صورة ب..." at bounding box center [441, 189] width 274 height 12
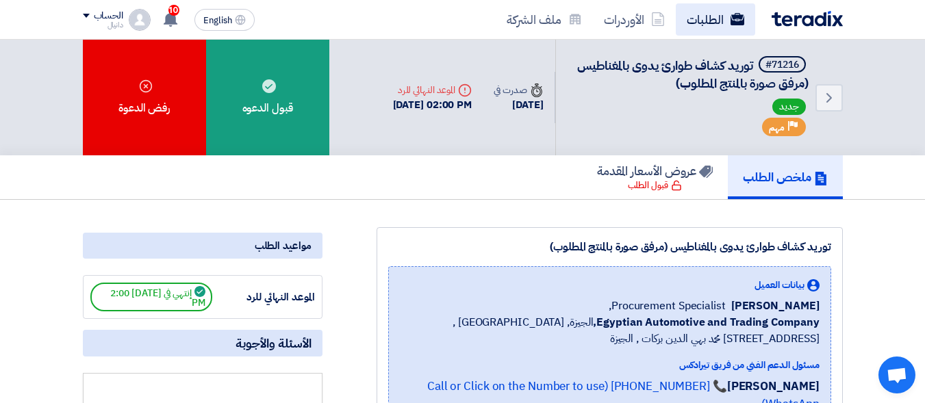
click at [709, 18] on link "الطلبات" at bounding box center [715, 19] width 79 height 32
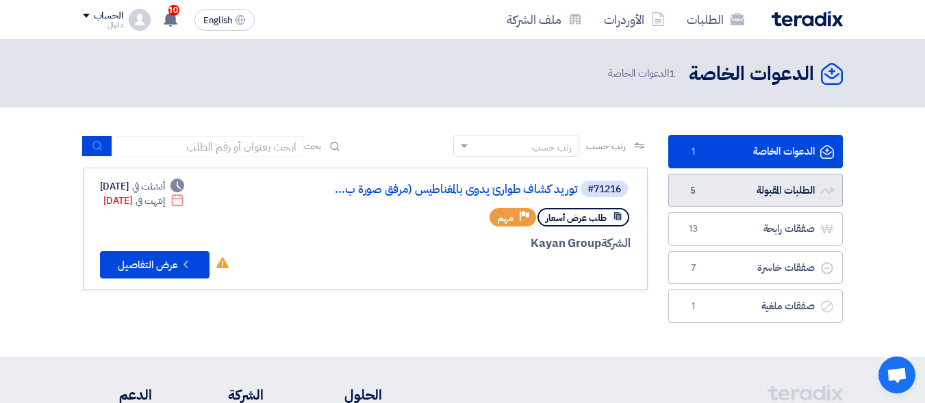
click at [800, 193] on link "الطلبات المقبولة الطلبات المقبولة 5" at bounding box center [755, 191] width 175 height 34
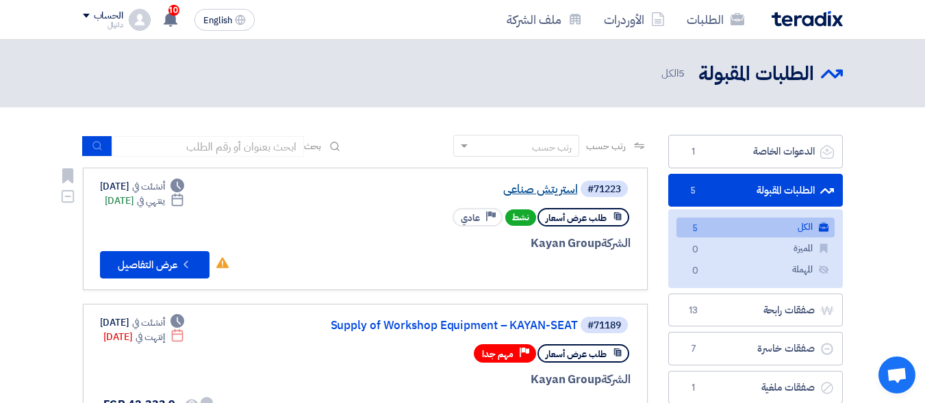
click at [550, 186] on link "استريتش صناعى" at bounding box center [441, 189] width 274 height 12
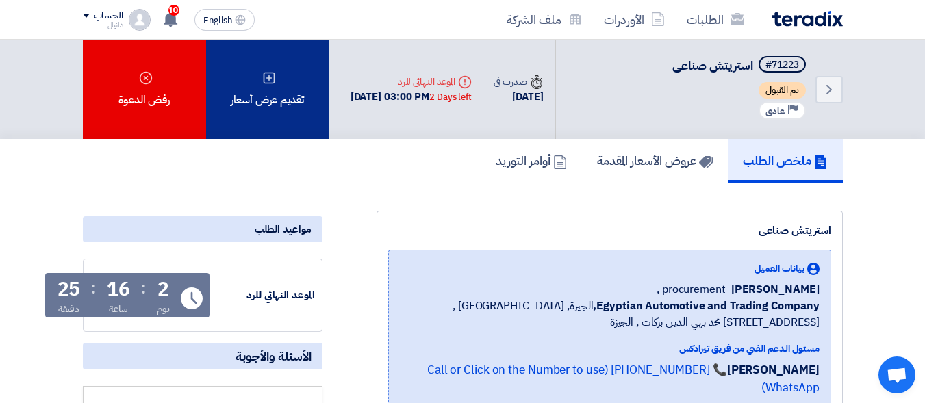
click at [277, 84] on div "تقديم عرض أسعار" at bounding box center [267, 89] width 123 height 99
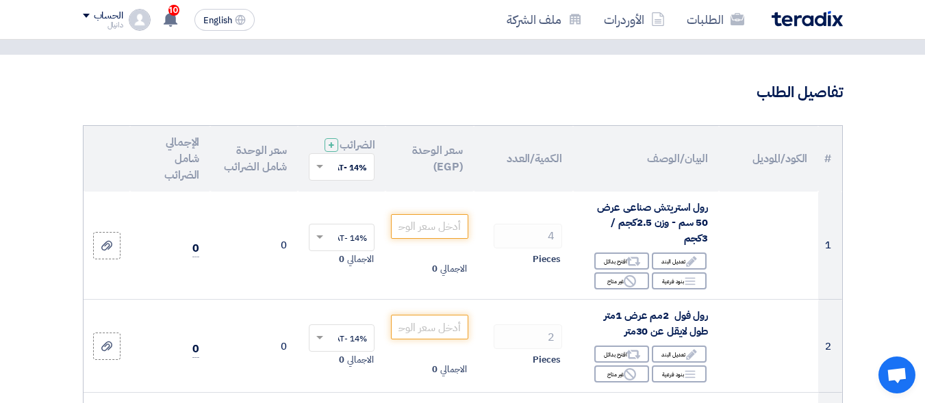
scroll to position [137, 0]
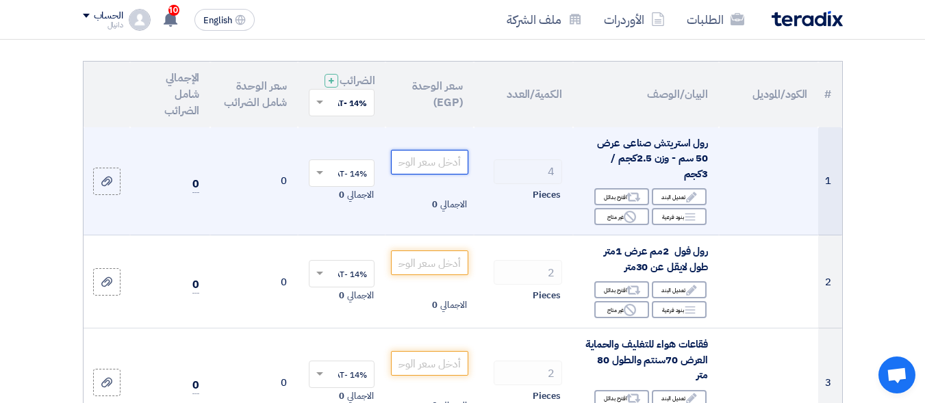
click at [435, 163] on input "number" at bounding box center [429, 162] width 77 height 25
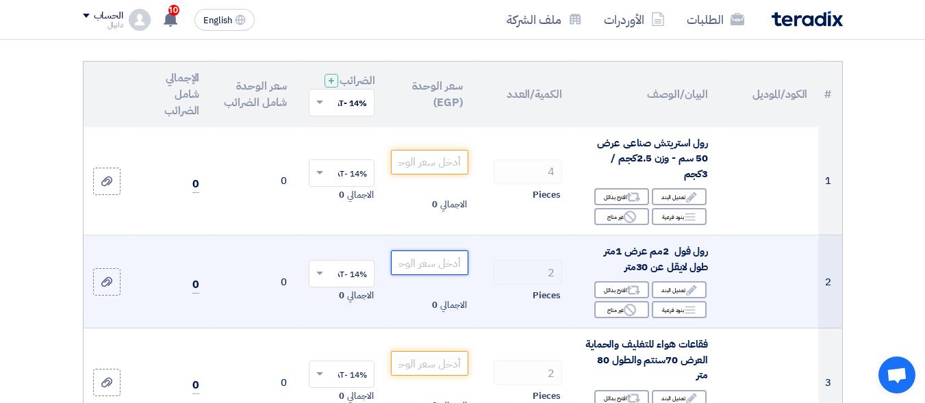
click at [443, 255] on input "number" at bounding box center [429, 263] width 77 height 25
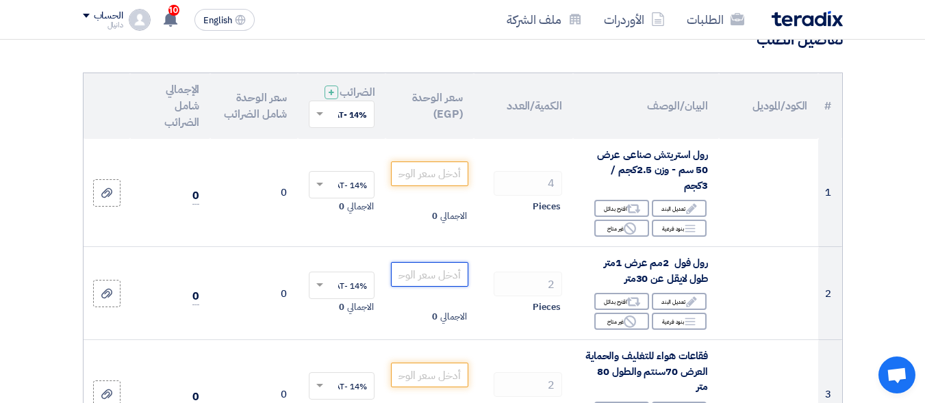
scroll to position [0, 0]
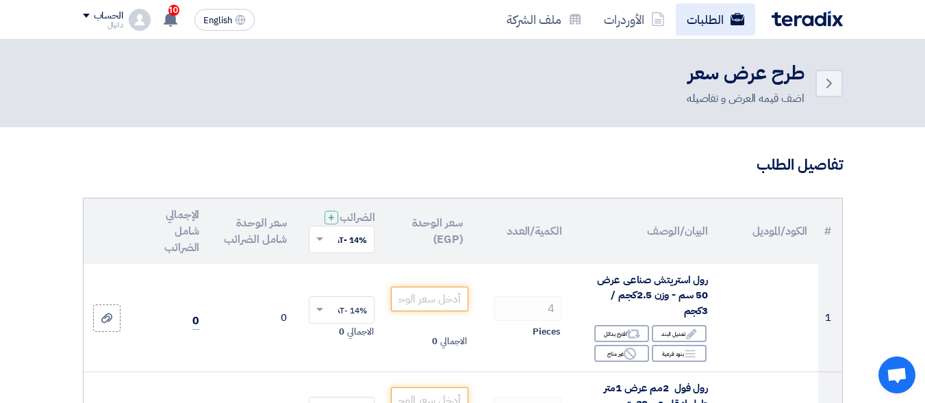
click at [722, 16] on link "الطلبات" at bounding box center [715, 19] width 79 height 32
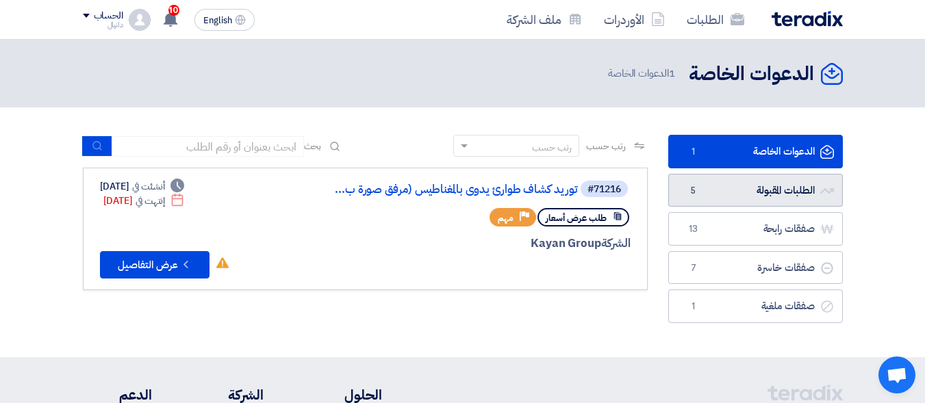
click at [782, 191] on link "الطلبات المقبولة الطلبات المقبولة 5" at bounding box center [755, 191] width 175 height 34
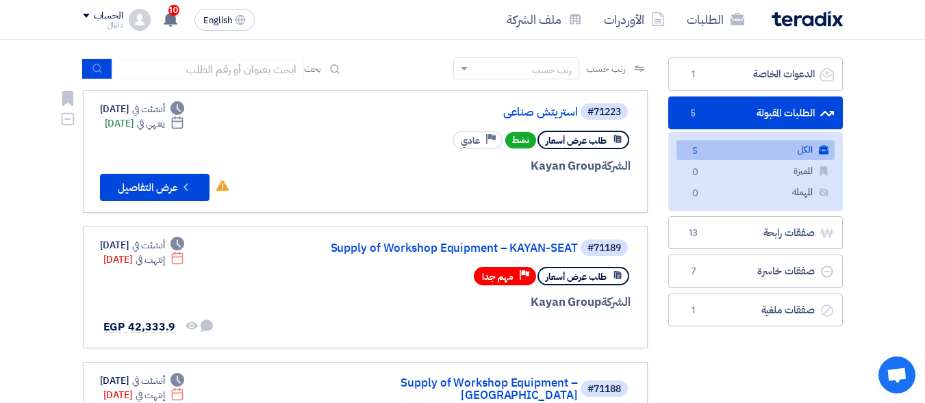
scroll to position [137, 0]
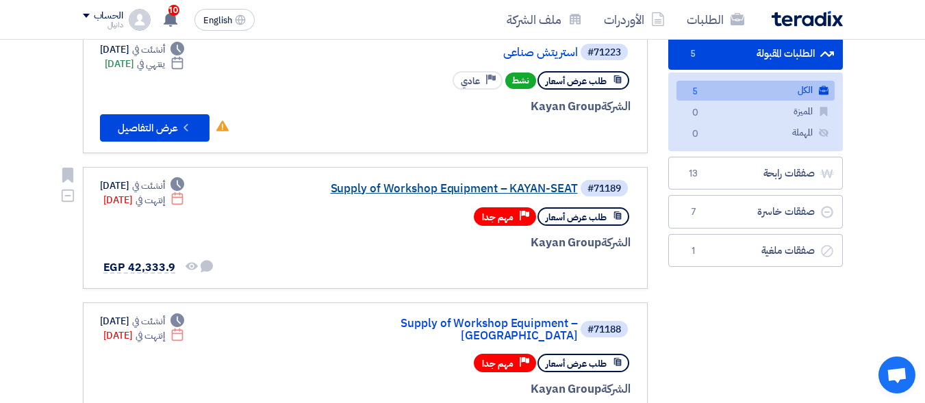
click at [456, 186] on link "Supply of Workshop Equipment – KAYAN-SEAT" at bounding box center [441, 189] width 274 height 12
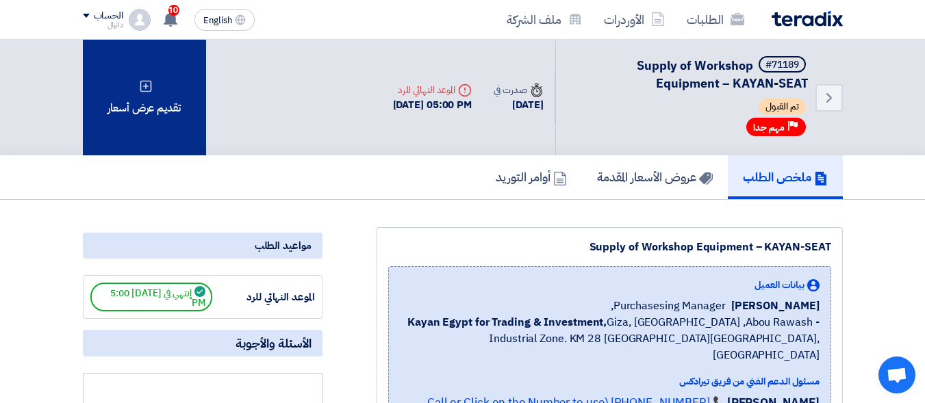
click at [171, 114] on div "تقديم عرض أسعار" at bounding box center [144, 98] width 123 height 116
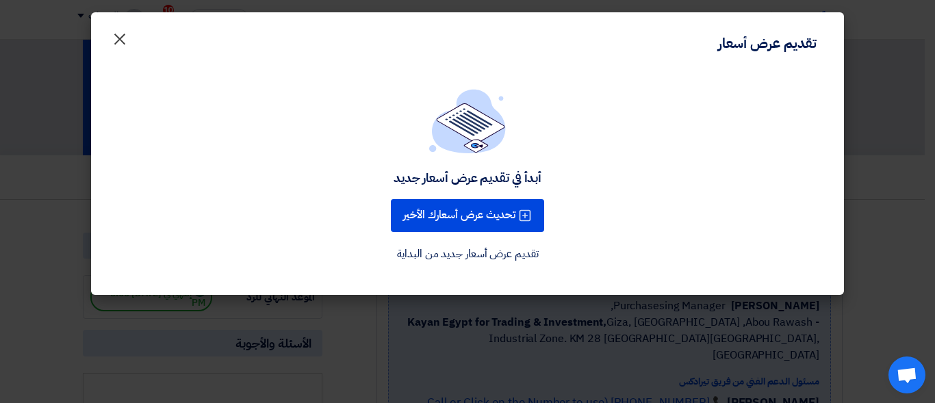
click at [116, 40] on span "×" at bounding box center [120, 38] width 16 height 41
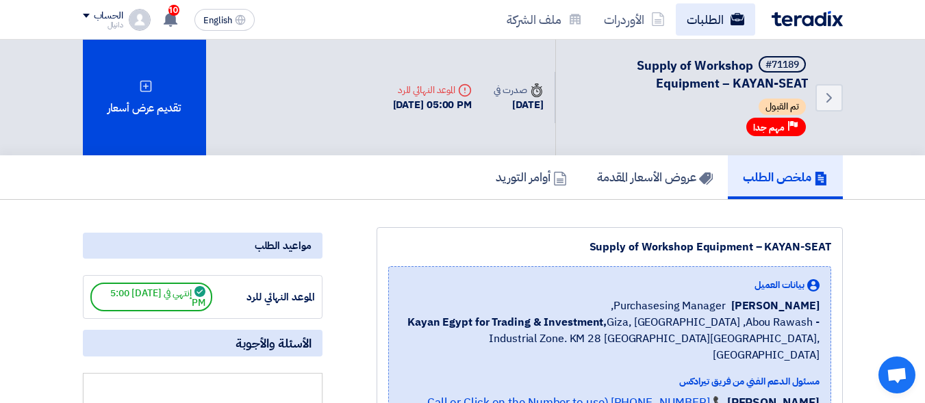
click at [720, 25] on link "الطلبات" at bounding box center [715, 19] width 79 height 32
